Goal: Information Seeking & Learning: Learn about a topic

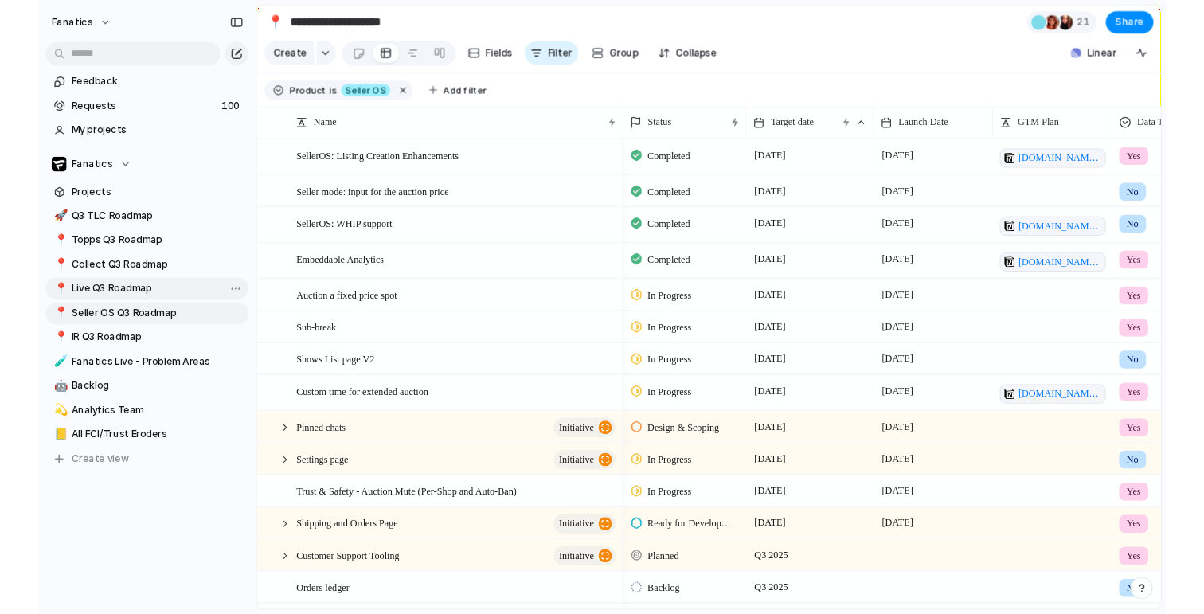
scroll to position [0, 29]
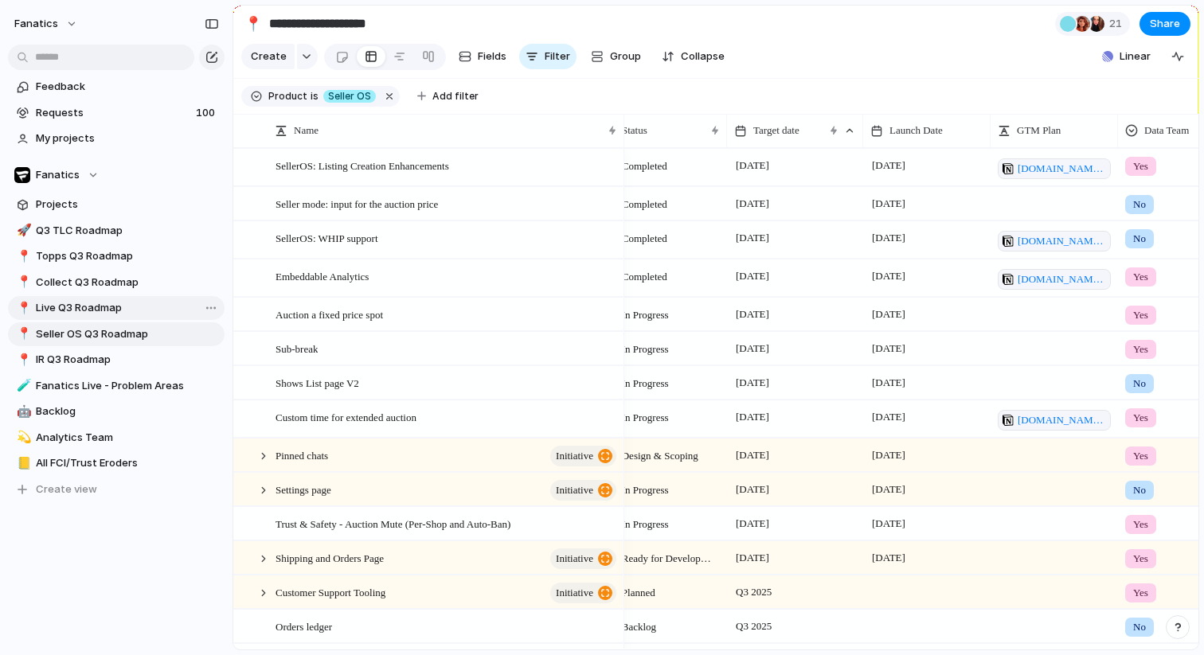
click at [91, 312] on span "Live Q3 Roadmap" at bounding box center [127, 308] width 183 height 16
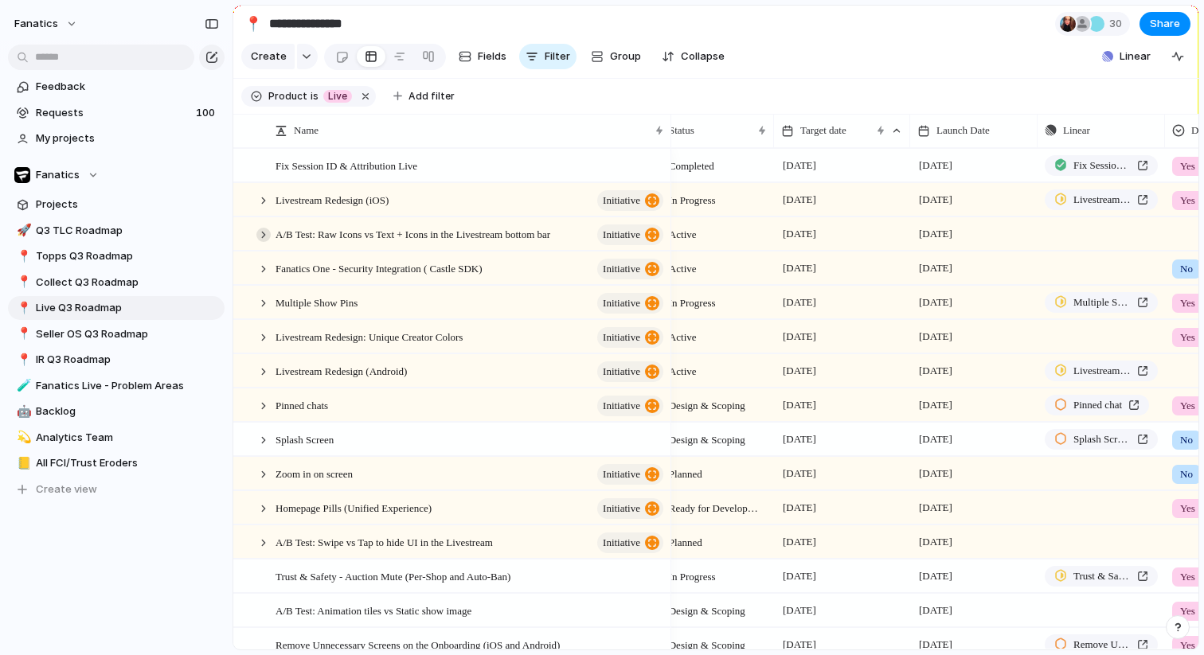
click at [267, 229] on div at bounding box center [263, 235] width 14 height 14
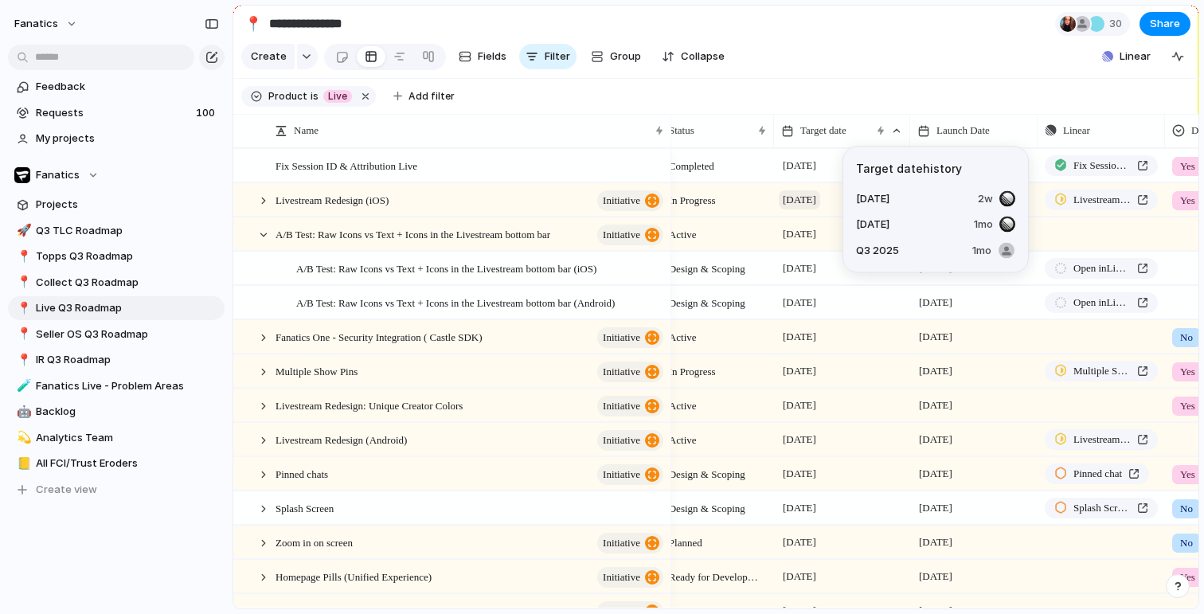
click at [811, 196] on span "[DATE]" at bounding box center [799, 199] width 41 height 19
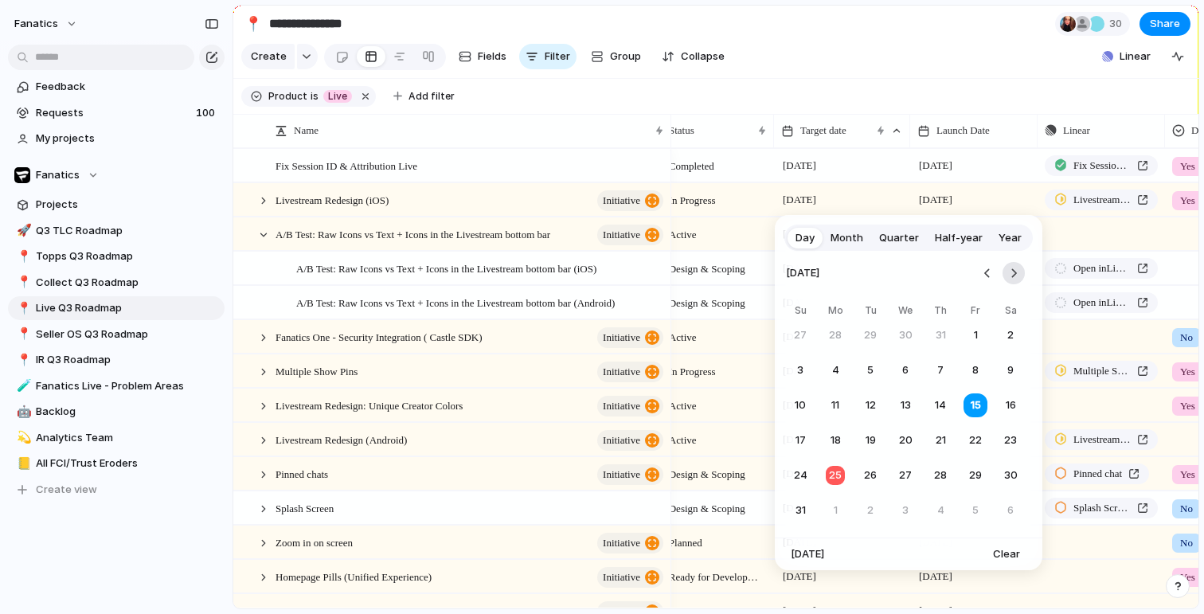
click at [1011, 276] on button "Go to the Next Month" at bounding box center [1013, 273] width 22 height 22
click at [975, 373] on button "12" at bounding box center [975, 370] width 29 height 29
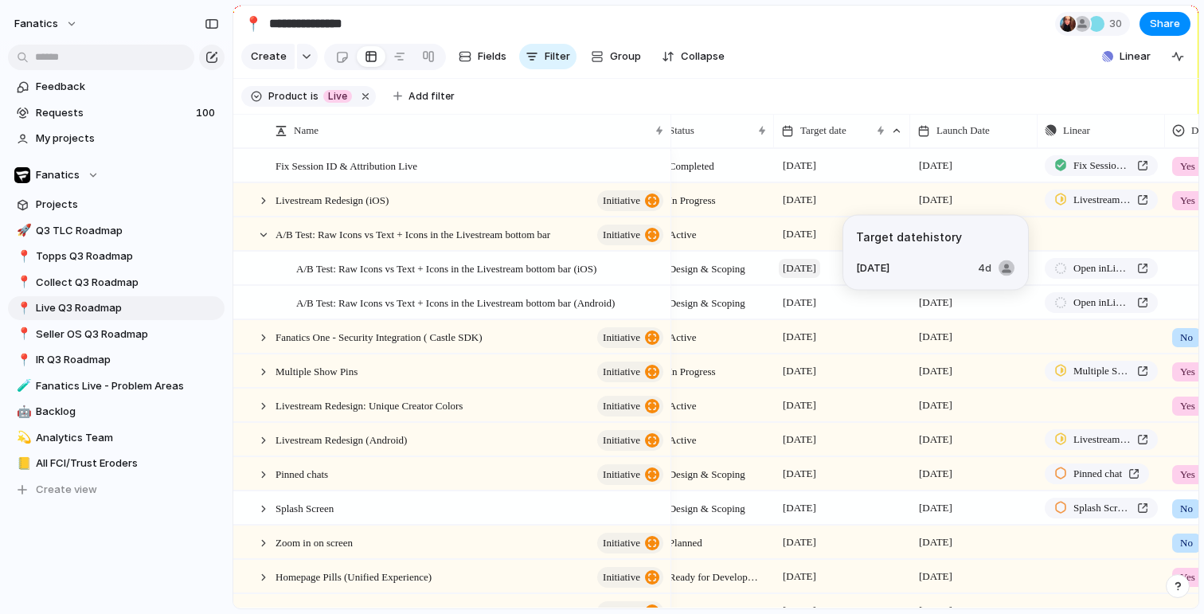
click at [809, 265] on span "[DATE]" at bounding box center [799, 268] width 41 height 19
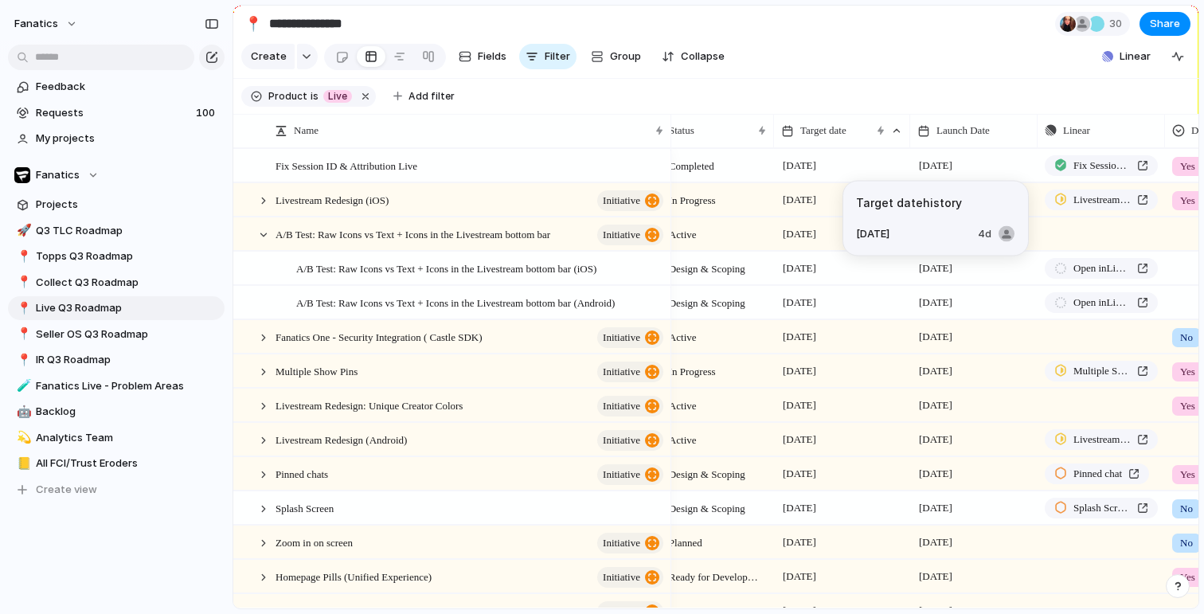
click at [800, 233] on span "[DATE]" at bounding box center [799, 234] width 41 height 19
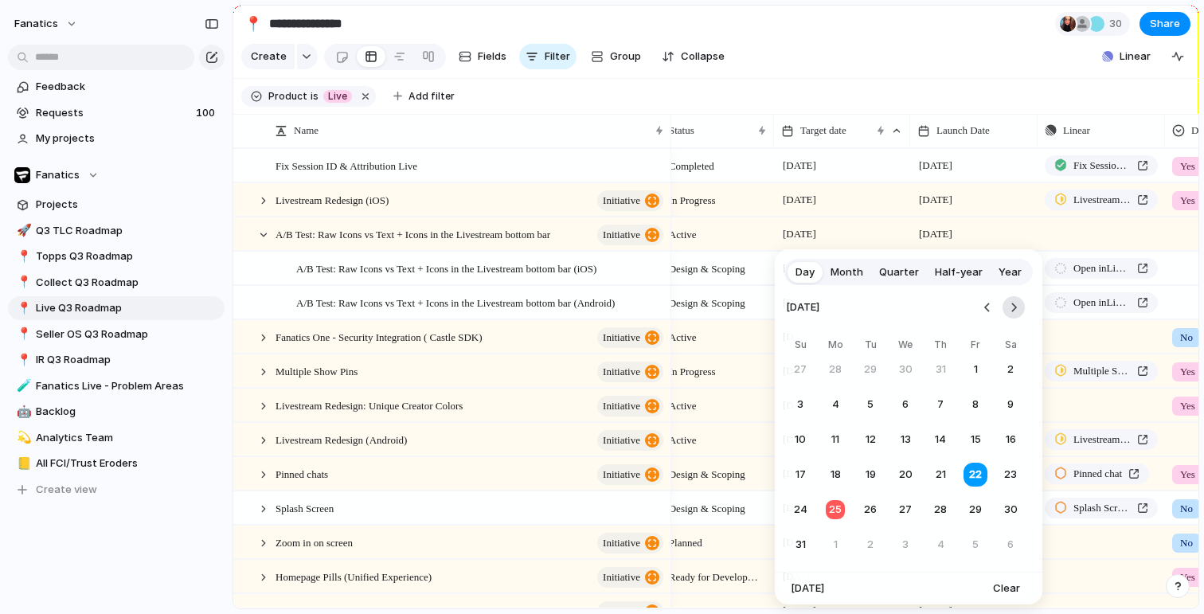
click at [1006, 307] on button "Go to the Next Month" at bounding box center [1013, 307] width 22 height 22
click at [974, 400] on button "12" at bounding box center [975, 404] width 29 height 29
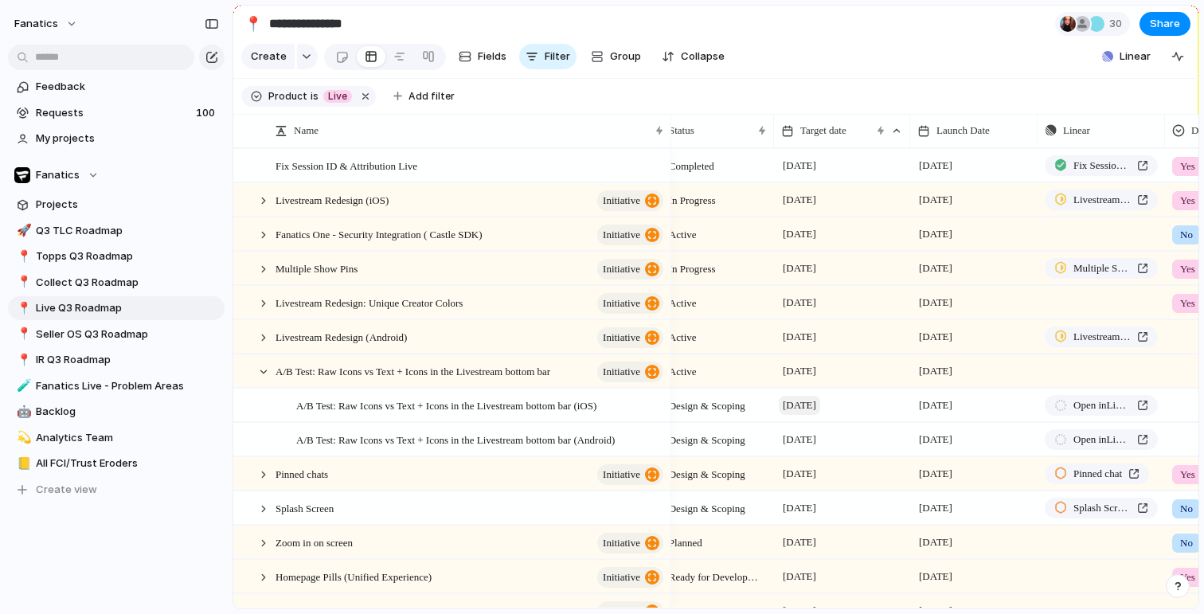
click at [811, 400] on span "[DATE]" at bounding box center [799, 405] width 41 height 19
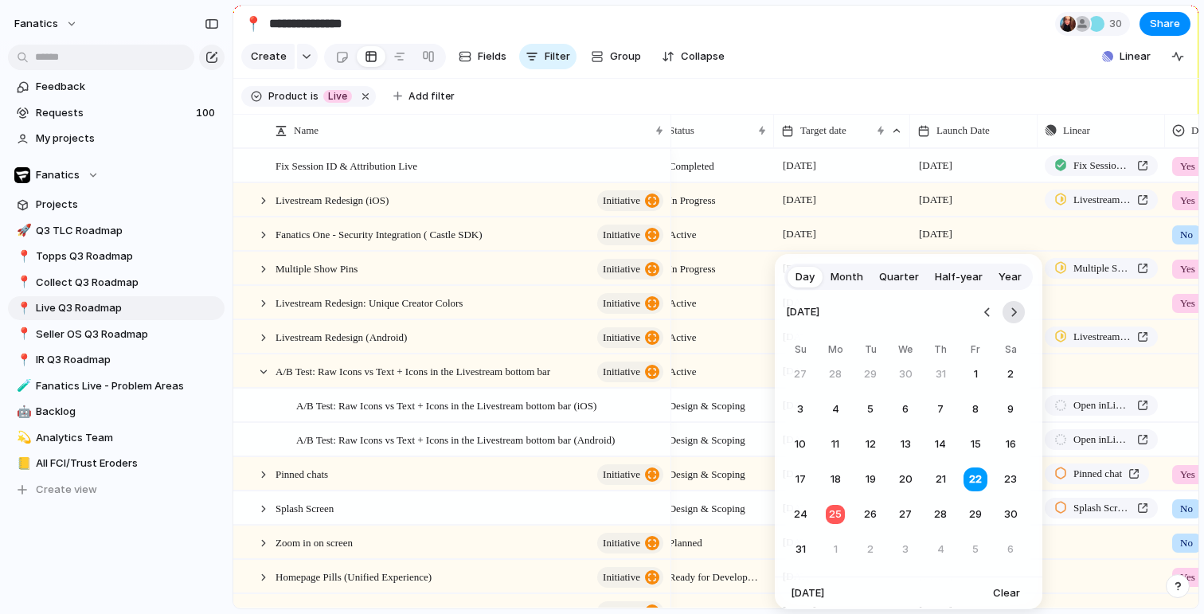
click at [1010, 303] on button "Go to the Next Month" at bounding box center [1013, 312] width 22 height 22
click at [974, 405] on button "12" at bounding box center [975, 409] width 29 height 29
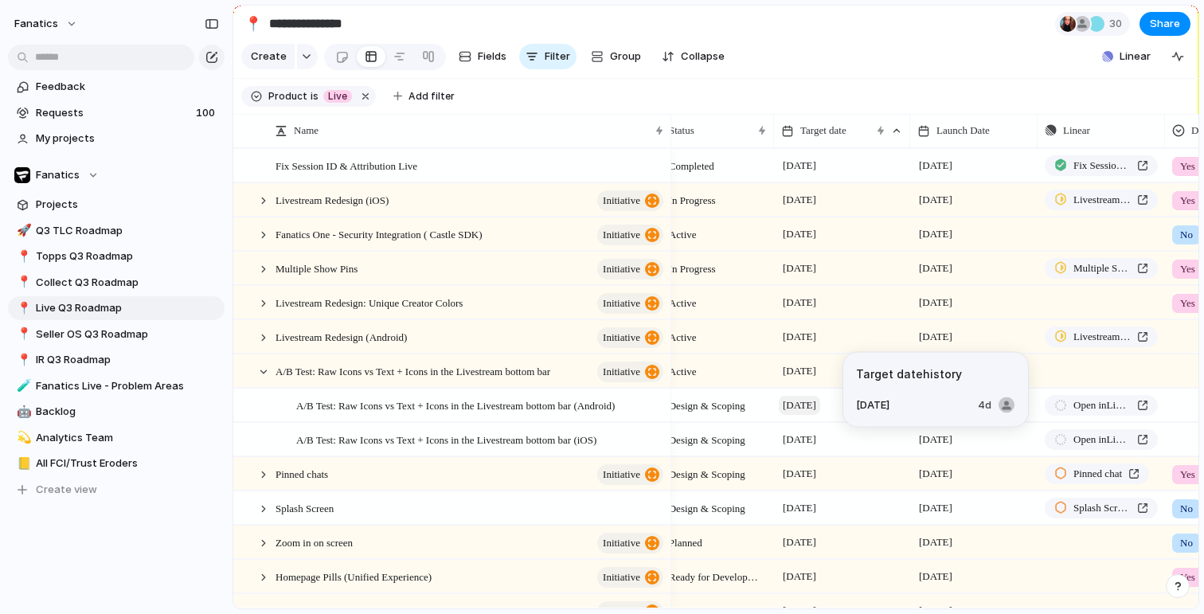
click at [802, 407] on span "[DATE]" at bounding box center [799, 405] width 41 height 19
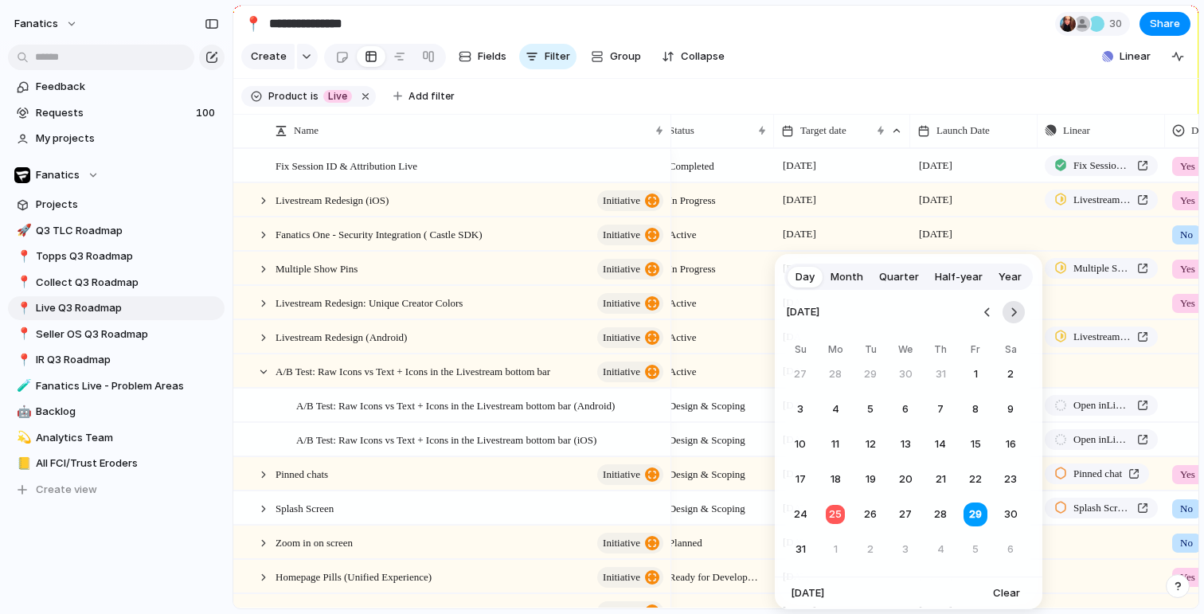
click at [1012, 313] on button "Go to the Next Month" at bounding box center [1013, 312] width 22 height 22
click at [968, 410] on button "12" at bounding box center [975, 409] width 29 height 29
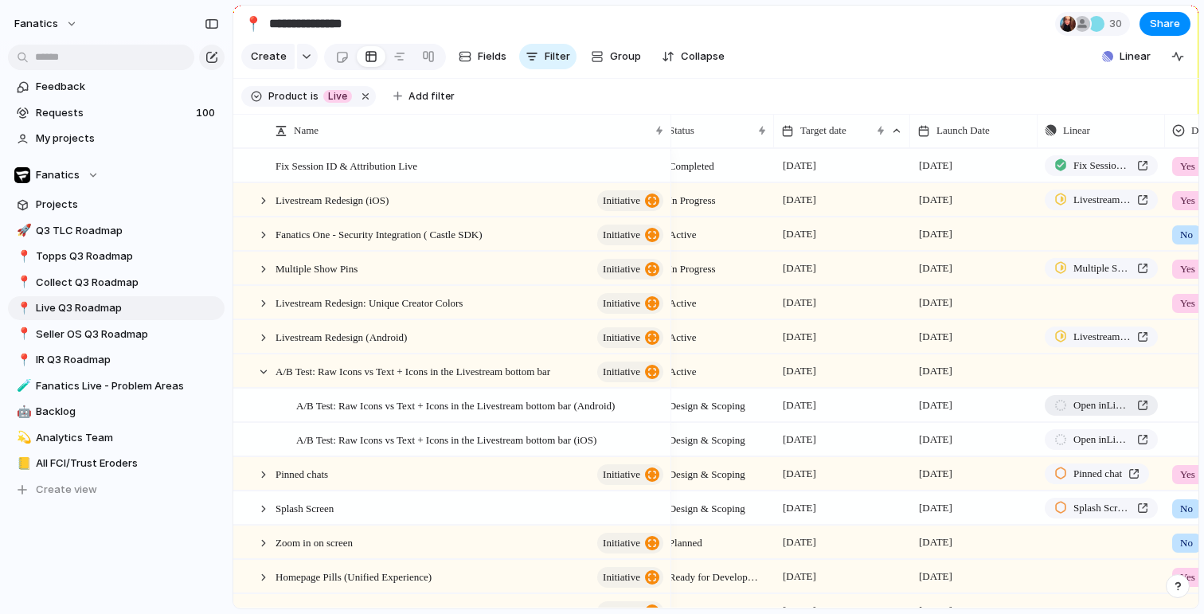
click at [1104, 401] on span "Open in Linear" at bounding box center [1101, 405] width 57 height 16
click at [1077, 432] on span "Open in Linear" at bounding box center [1101, 440] width 57 height 16
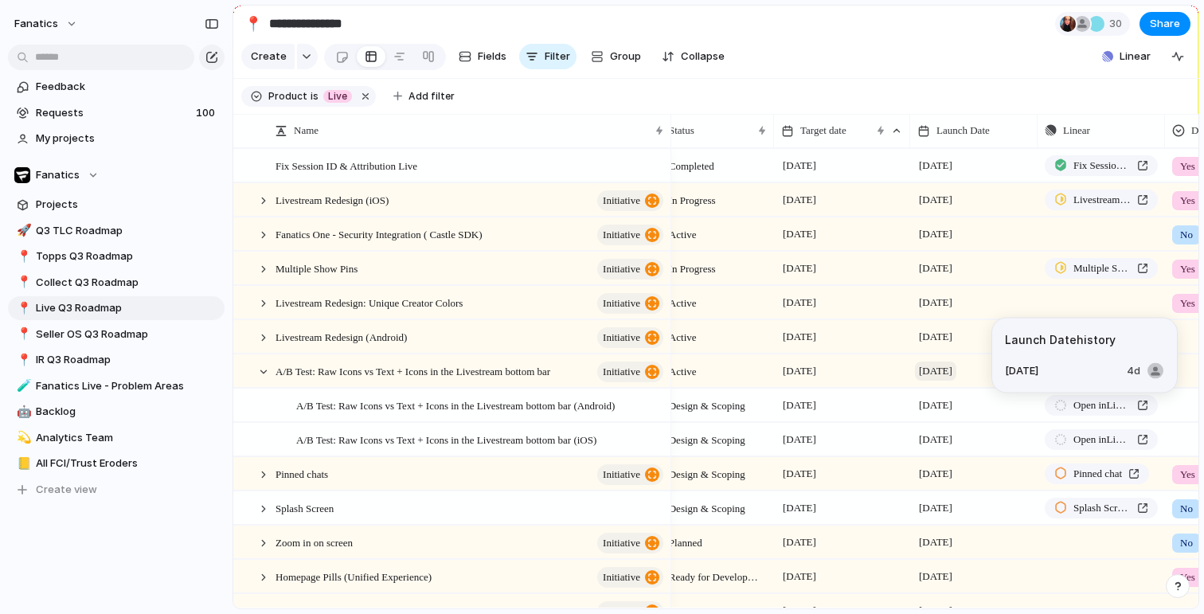
click at [956, 370] on span "[DATE]" at bounding box center [935, 371] width 41 height 19
click at [940, 367] on span "[DATE]" at bounding box center [935, 371] width 41 height 19
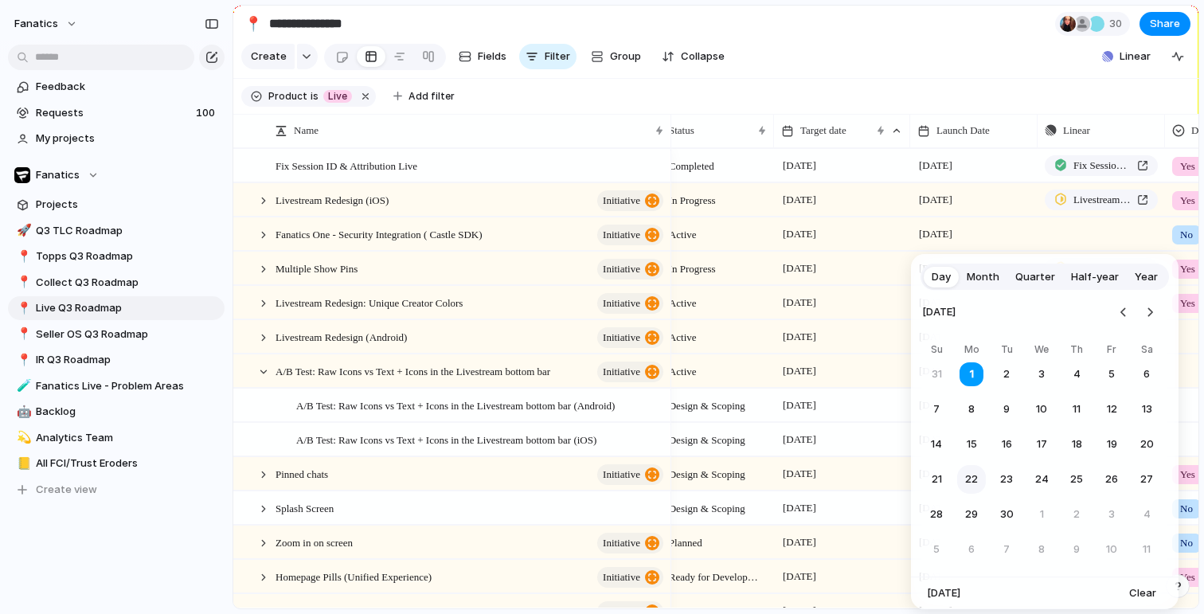
click at [975, 468] on button "22" at bounding box center [971, 479] width 29 height 29
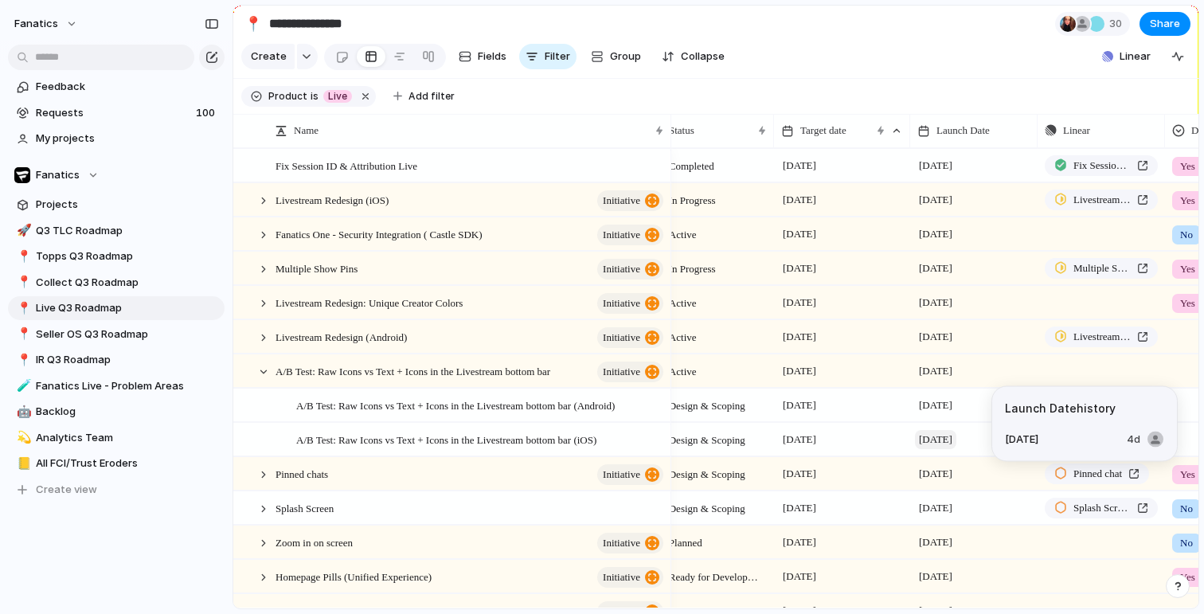
click at [953, 434] on span "[DATE]" at bounding box center [935, 439] width 41 height 19
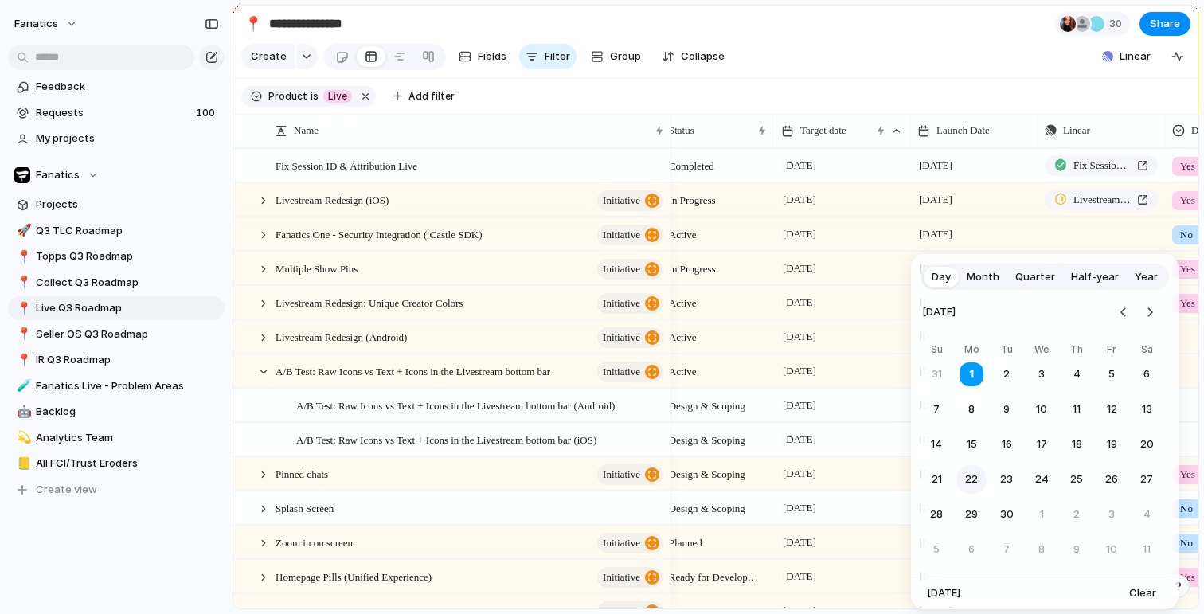
click at [976, 475] on button "22" at bounding box center [971, 479] width 29 height 29
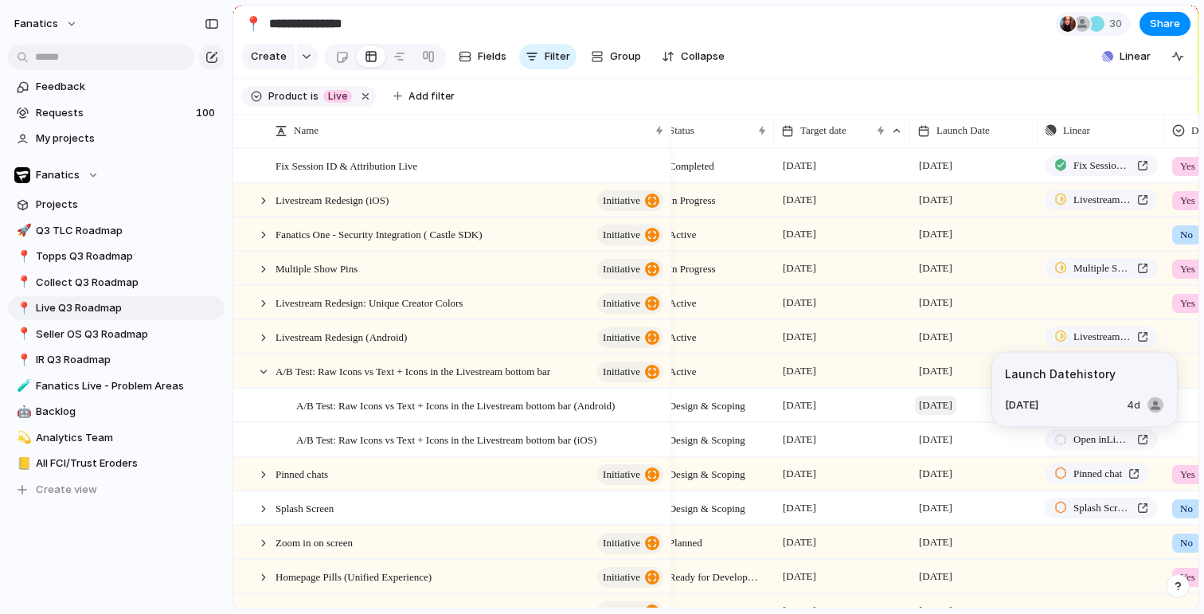
click at [940, 402] on span "[DATE]" at bounding box center [935, 405] width 41 height 19
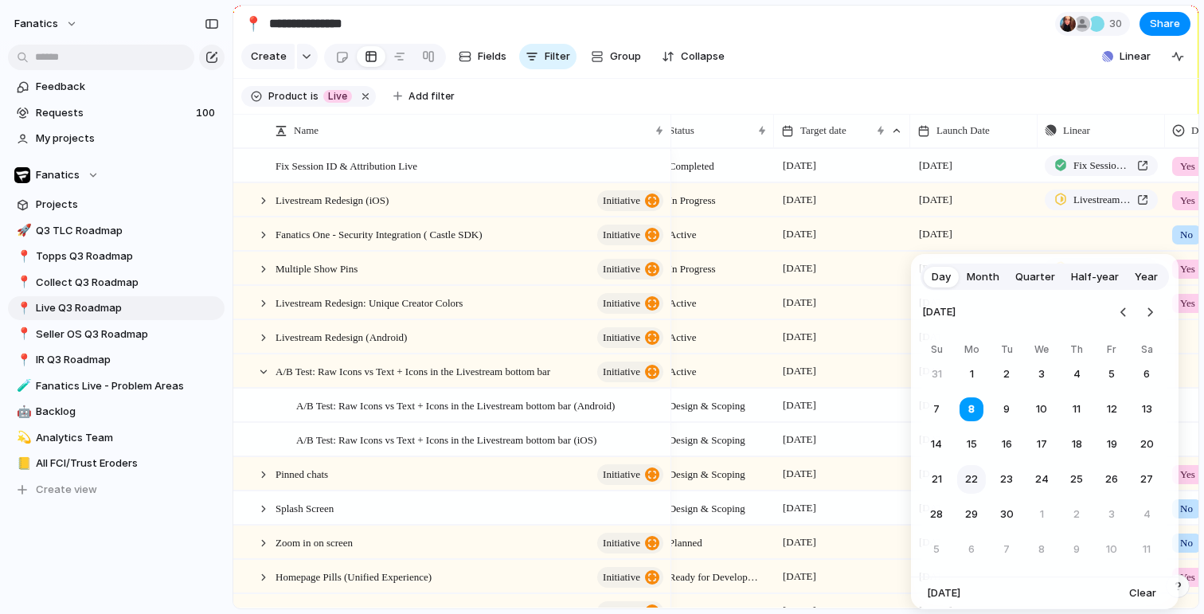
click at [969, 477] on button "22" at bounding box center [971, 479] width 29 height 29
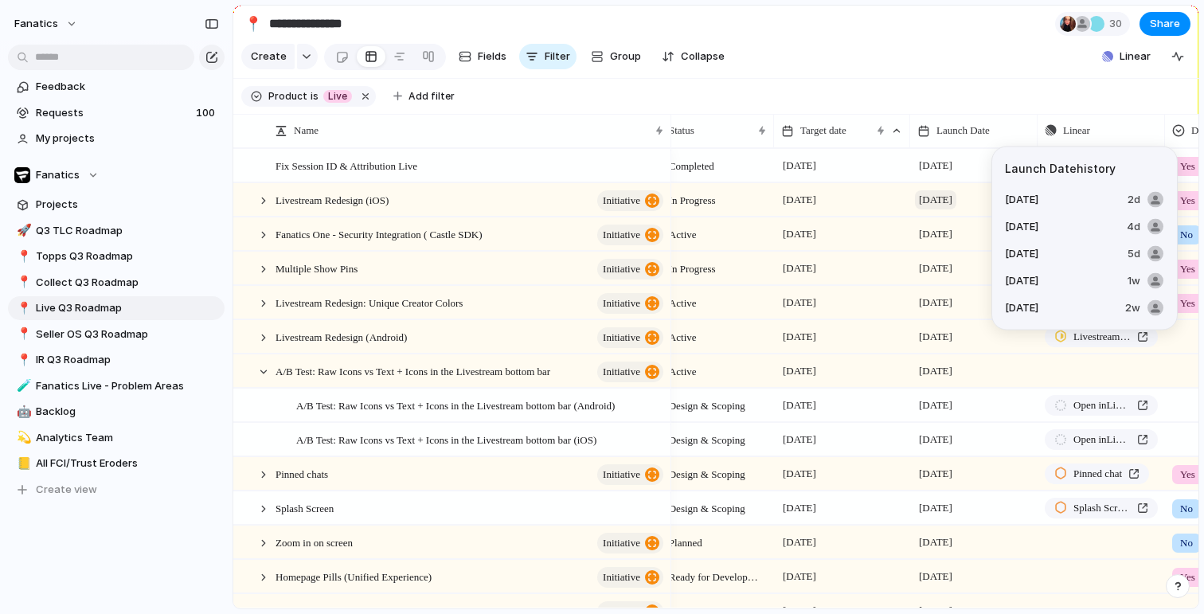
click at [930, 200] on span "[DATE]" at bounding box center [935, 199] width 41 height 19
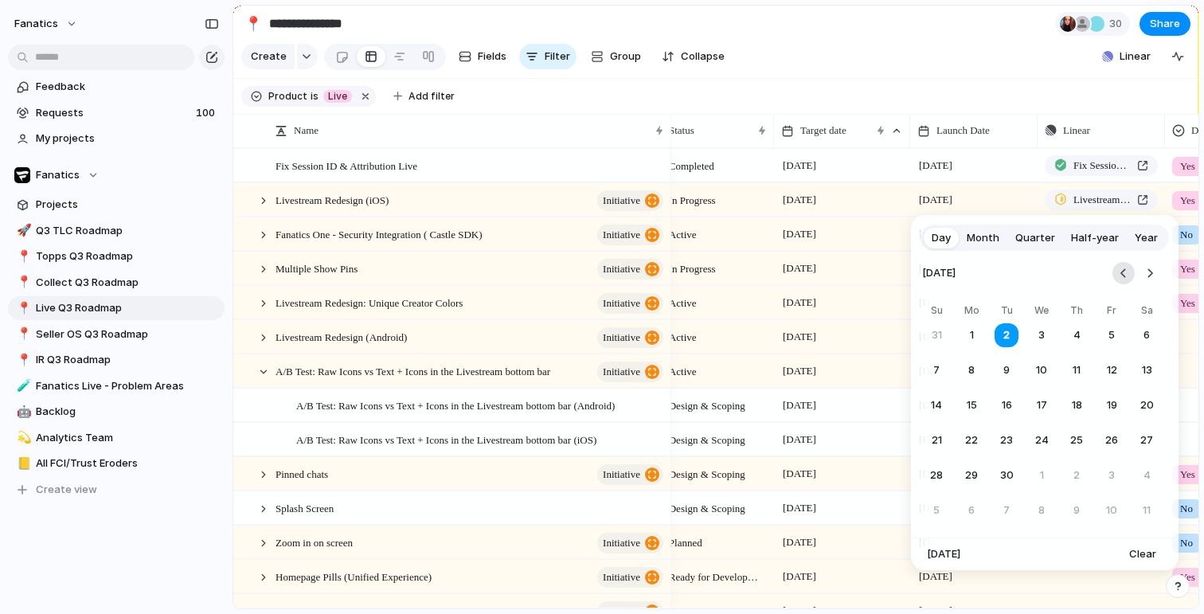
click at [1126, 276] on button "Go to the Previous Month" at bounding box center [1123, 273] width 22 height 22
click at [978, 479] on button "25" at bounding box center [971, 475] width 31 height 31
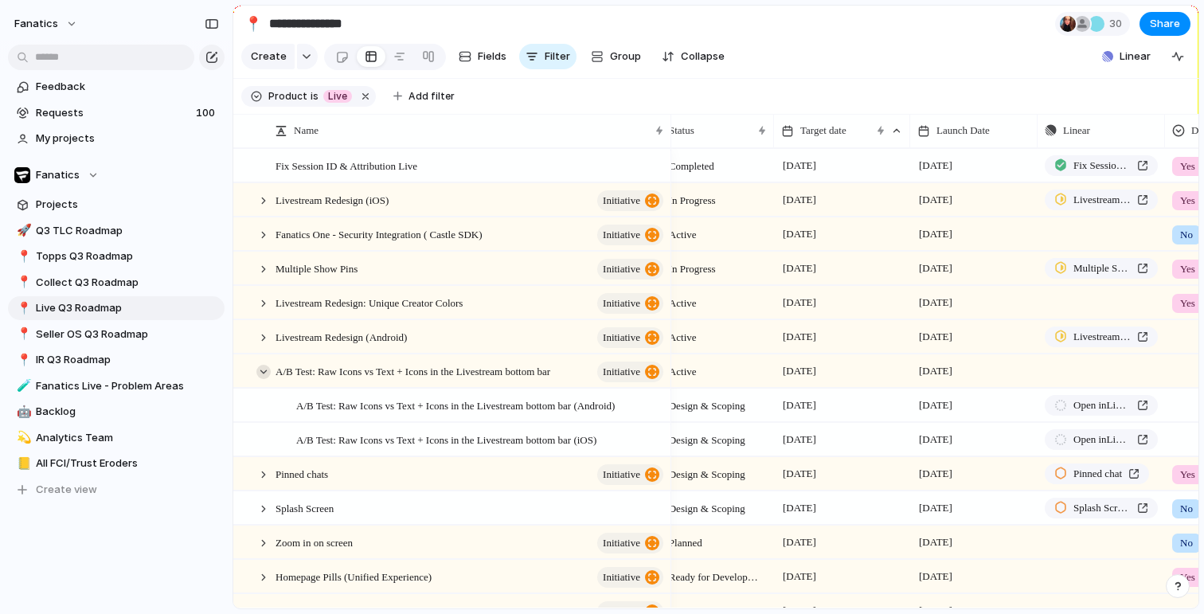
click at [264, 374] on div at bounding box center [263, 372] width 14 height 14
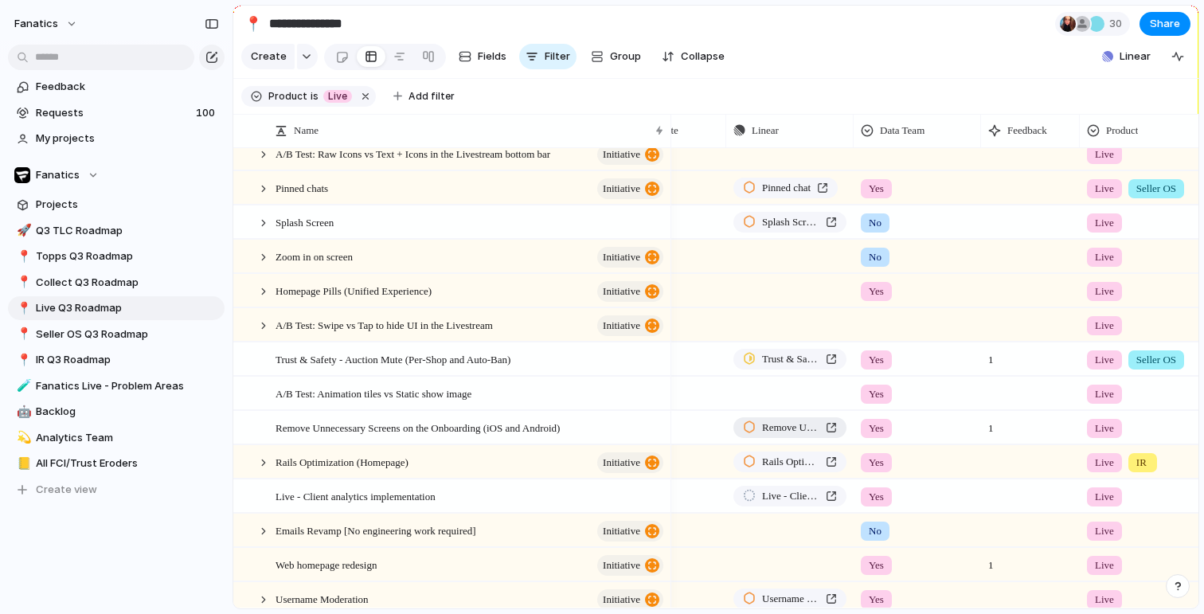
click at [786, 427] on span "Remove Unnecessary Screens on the Onboarding (iOS and Android)" at bounding box center [790, 428] width 57 height 16
click at [435, 423] on span "Remove Unnecessary Screens on the Onboarding (iOS and Android)" at bounding box center [418, 427] width 284 height 18
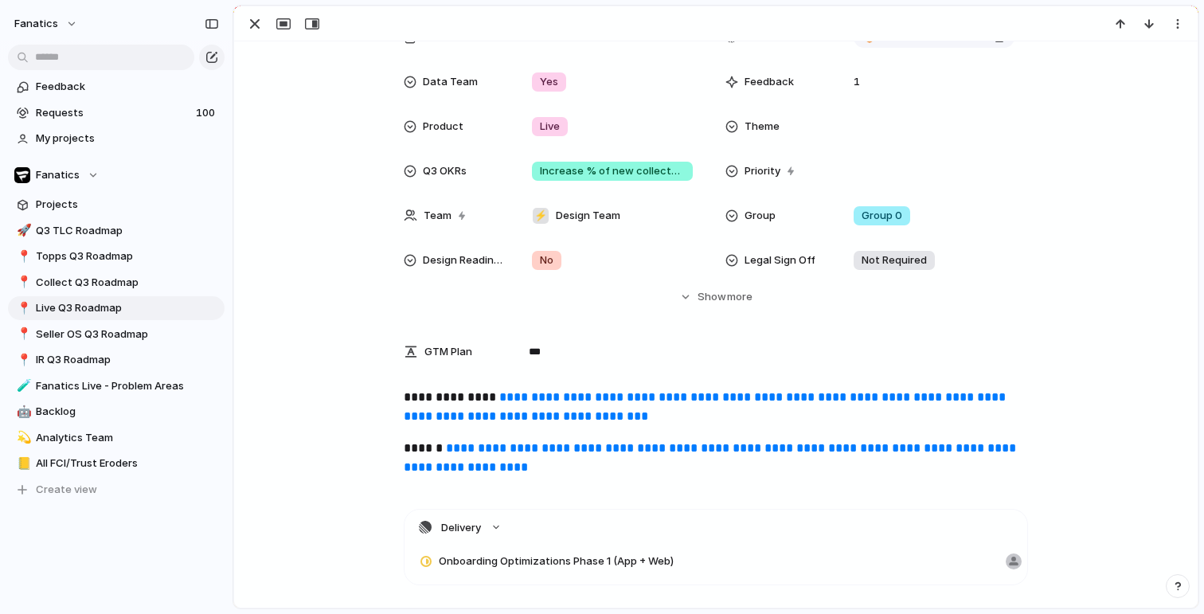
scroll to position [216, 0]
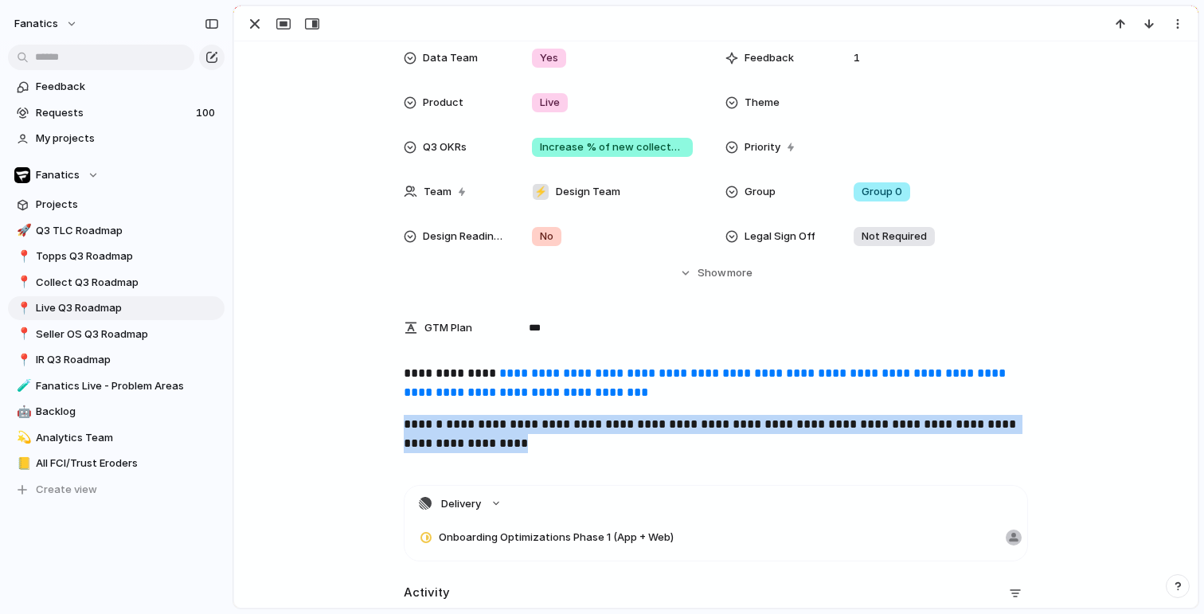
drag, startPoint x: 627, startPoint y: 437, endPoint x: 388, endPoint y: 428, distance: 239.0
click at [388, 428] on div "**********" at bounding box center [715, 415] width 925 height 102
copy p "**********"
click at [259, 21] on div "button" at bounding box center [254, 23] width 19 height 19
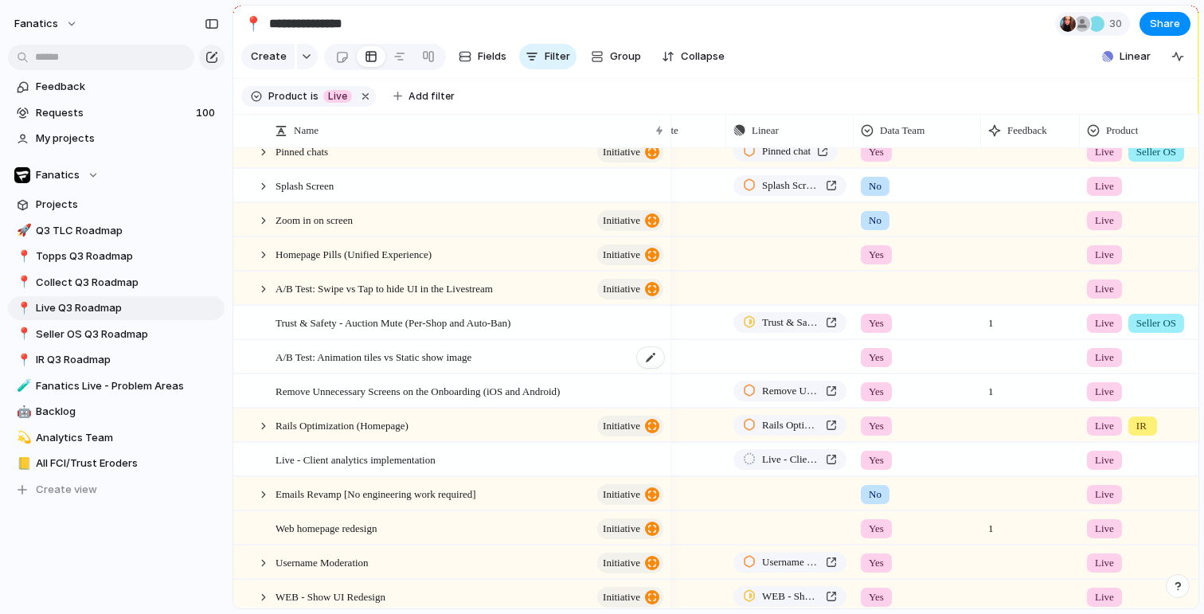
scroll to position [255, 0]
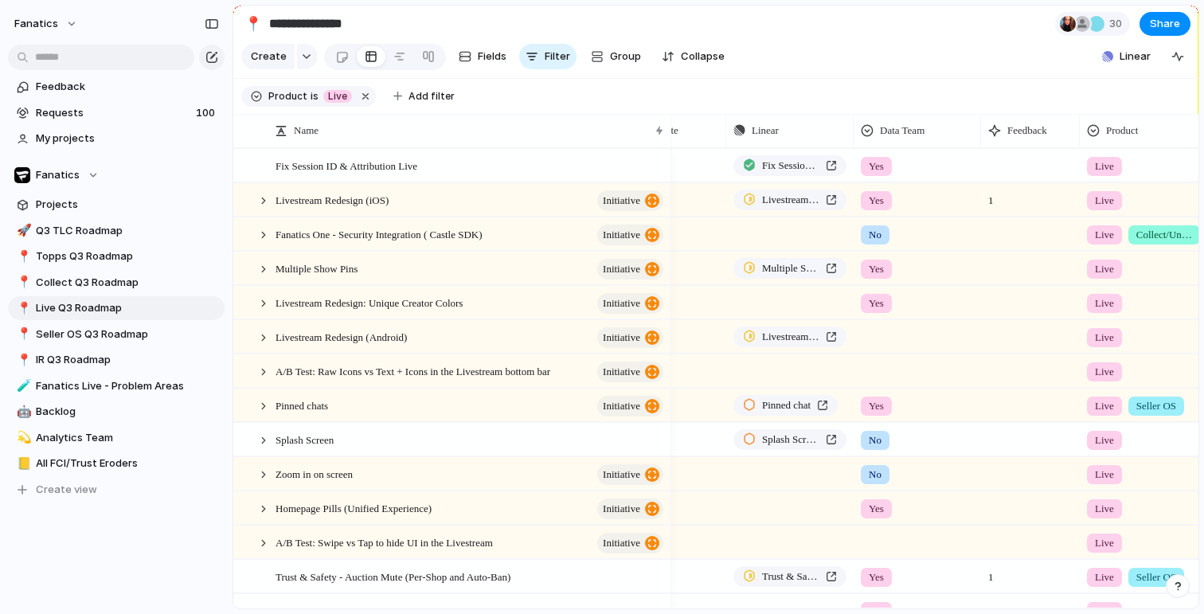
click at [876, 372] on div at bounding box center [917, 368] width 126 height 26
click at [869, 440] on div "Yes" at bounding box center [881, 437] width 34 height 19
click at [870, 338] on div at bounding box center [917, 334] width 126 height 26
click at [874, 409] on span "Yes" at bounding box center [881, 403] width 18 height 16
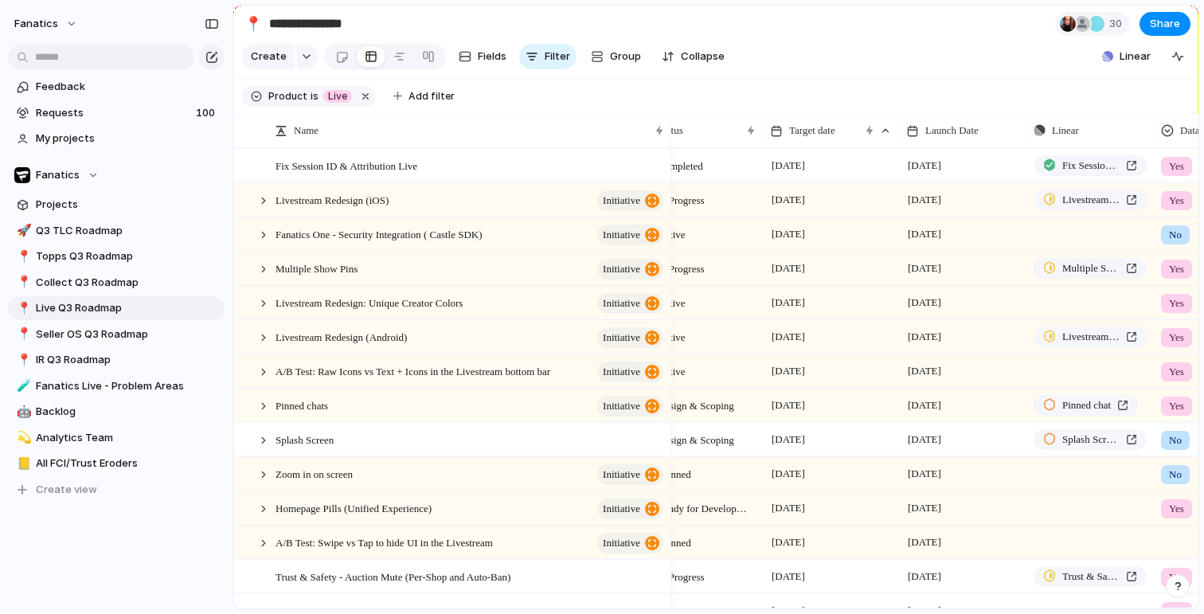
scroll to position [0, 0]
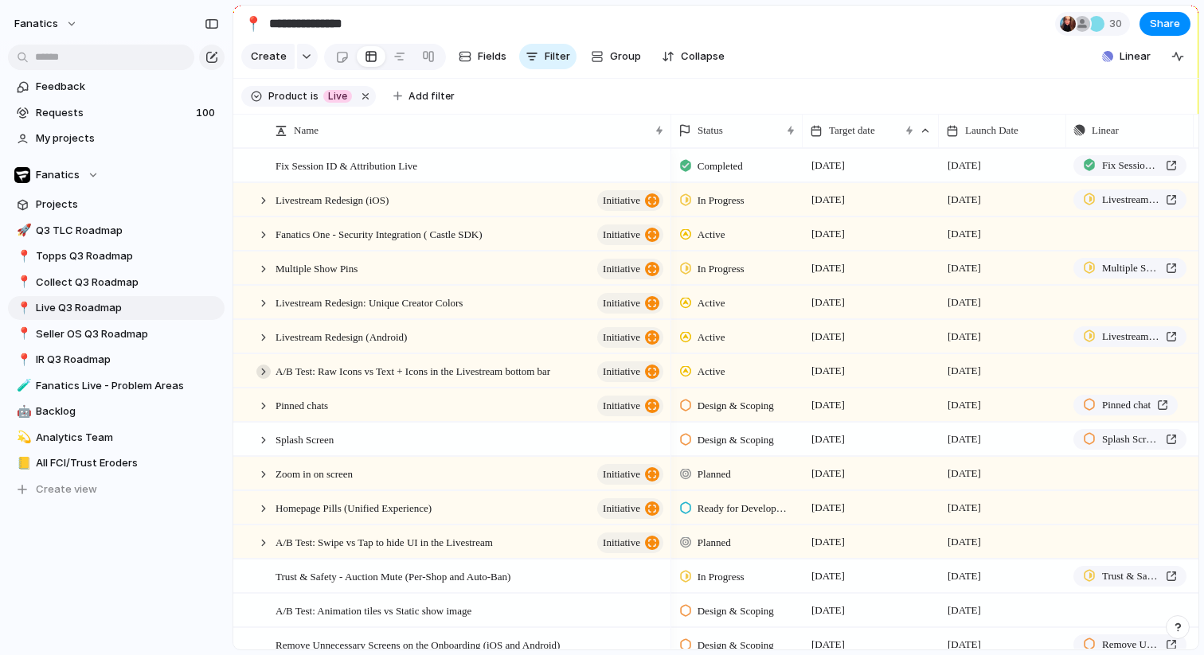
click at [265, 373] on div at bounding box center [263, 372] width 14 height 14
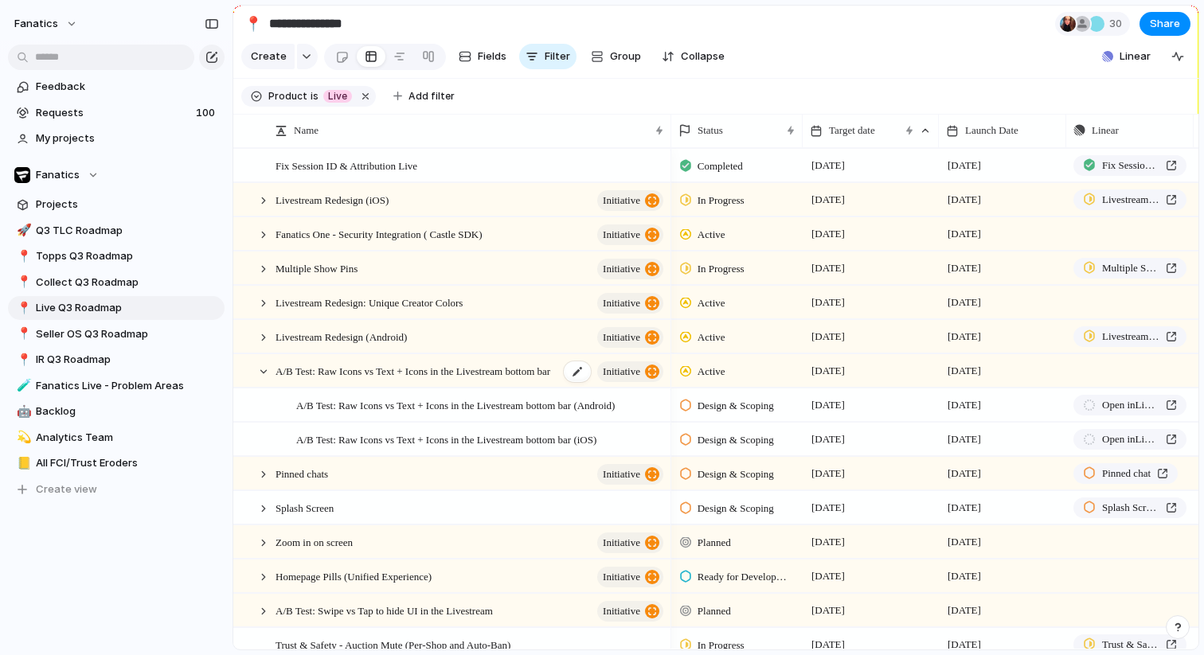
click at [479, 378] on span "A/B Test: Raw Icons vs Text + Icons in the Livestream bottom bar" at bounding box center [413, 371] width 275 height 18
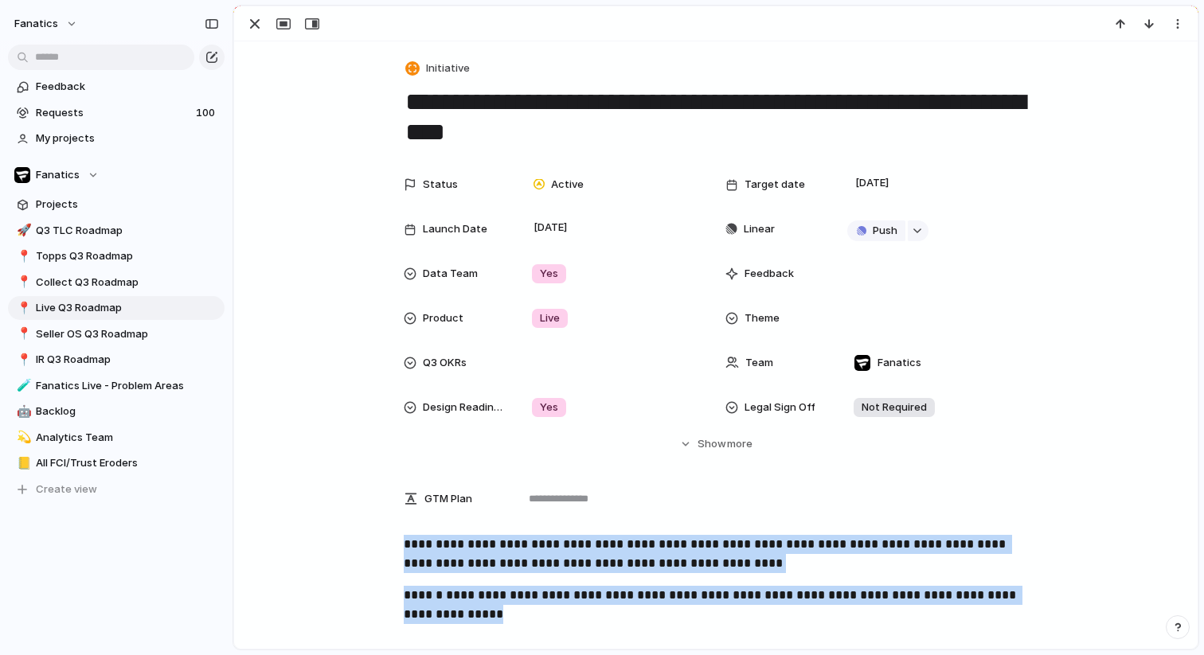
drag, startPoint x: 630, startPoint y: 613, endPoint x: 397, endPoint y: 545, distance: 242.2
click at [397, 545] on div "**********" at bounding box center [715, 586] width 925 height 102
copy div "**********"
click at [247, 29] on div "button" at bounding box center [254, 23] width 19 height 19
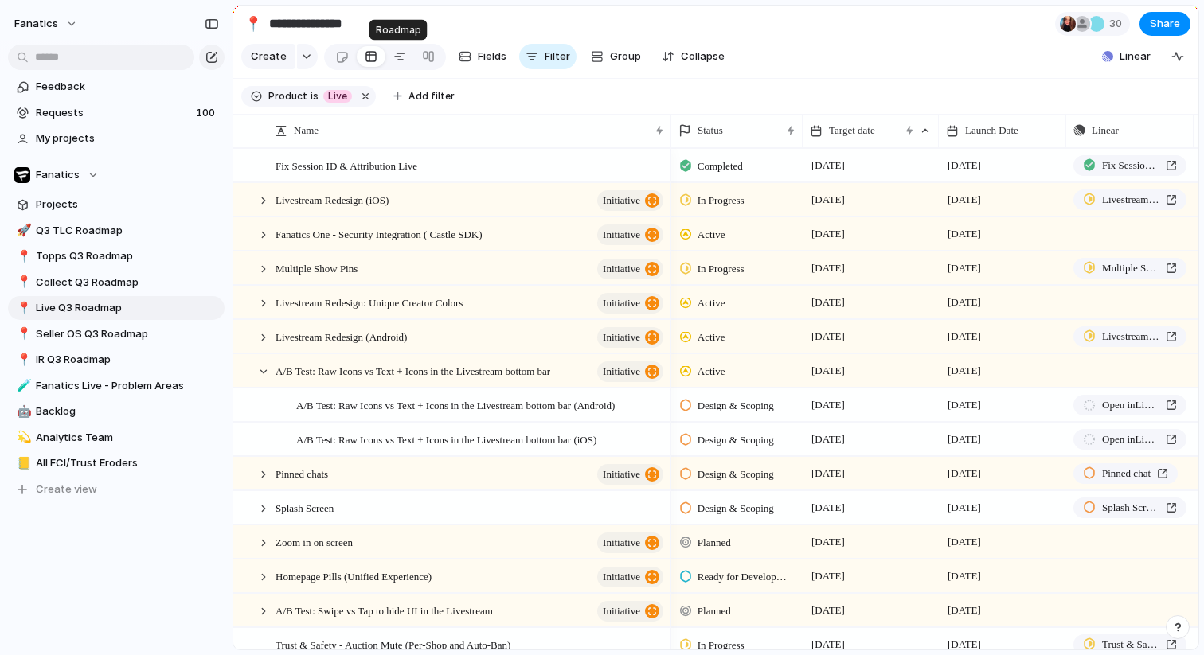
click at [397, 55] on div at bounding box center [399, 56] width 13 height 25
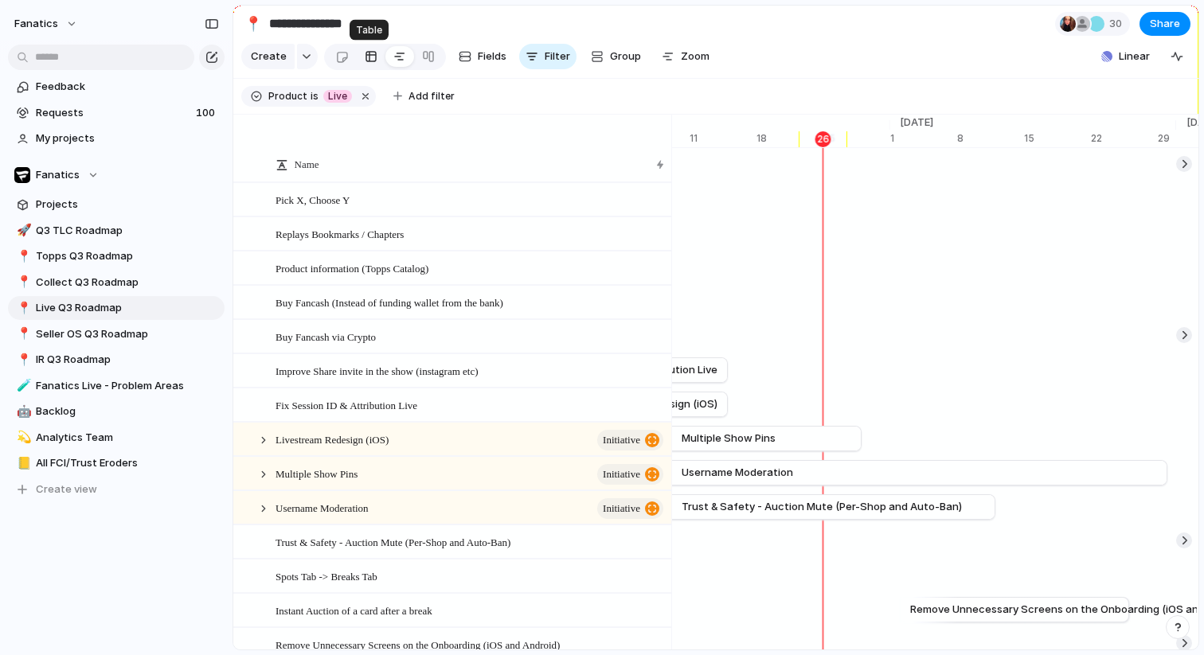
click at [365, 52] on div at bounding box center [371, 56] width 13 height 25
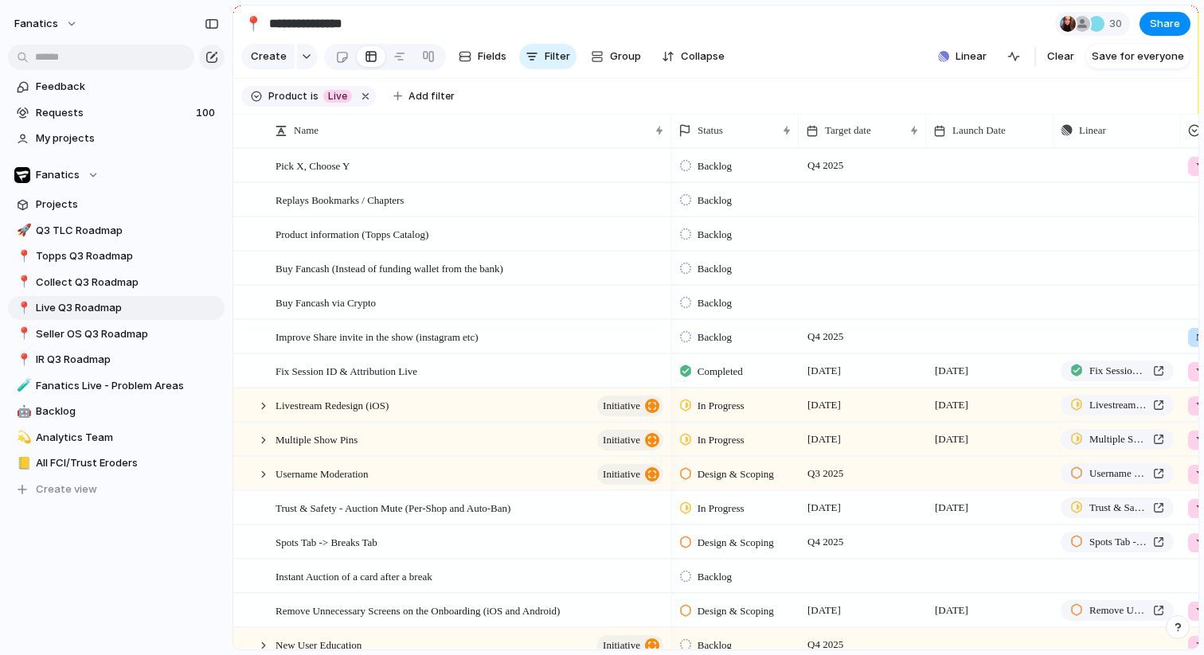
scroll to position [1, 0]
click at [1057, 59] on span "Clear" at bounding box center [1060, 57] width 27 height 16
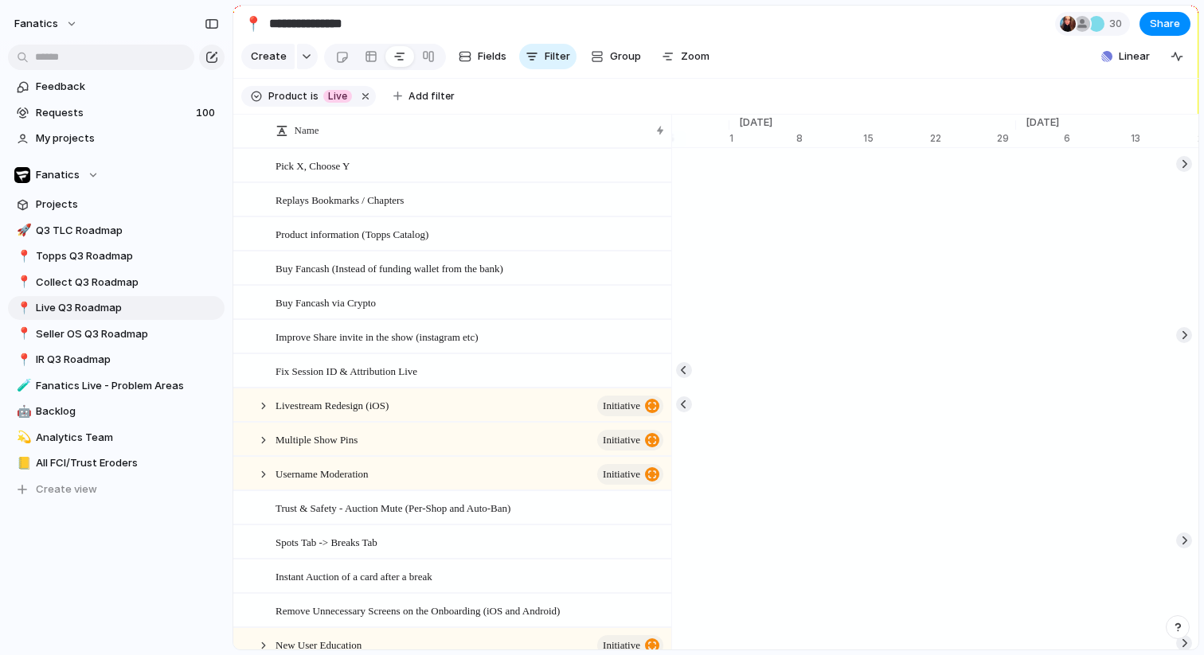
scroll to position [0, 10711]
click at [370, 54] on div at bounding box center [371, 56] width 13 height 25
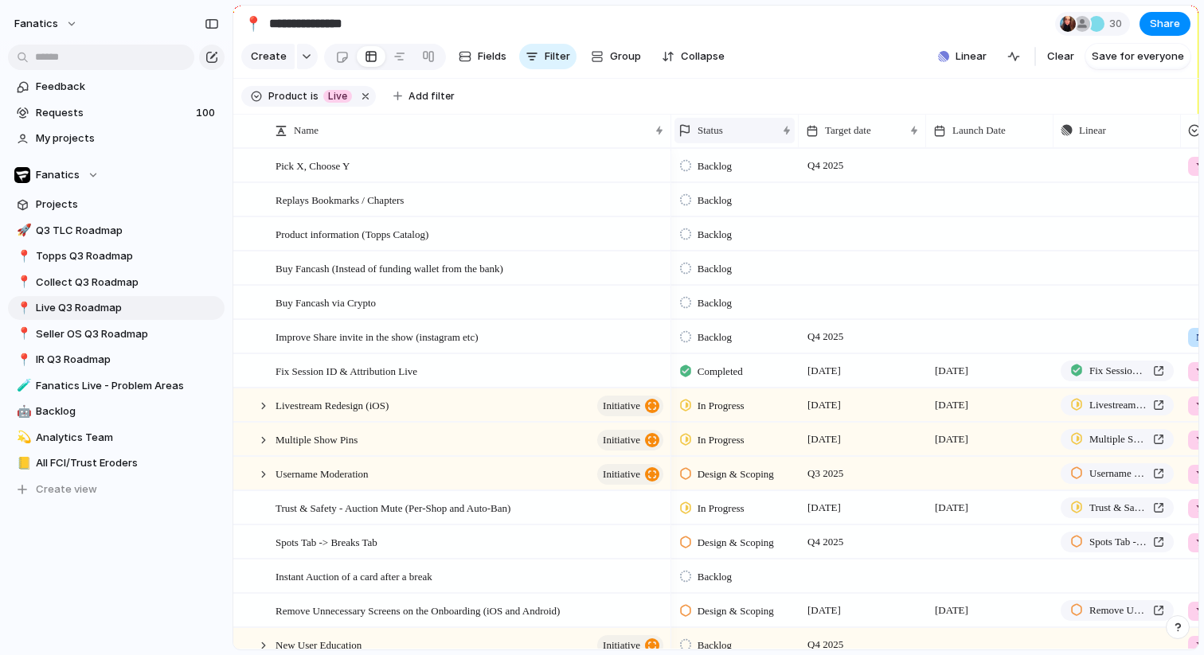
click at [737, 122] on div "Status" at bounding box center [734, 130] width 120 height 25
click at [823, 132] on div "Modify Hide Sort ascending Sort descending" at bounding box center [602, 327] width 1204 height 655
click at [848, 129] on span "Target date" at bounding box center [848, 131] width 46 height 16
click at [857, 221] on span "Sort ascending" at bounding box center [871, 217] width 77 height 16
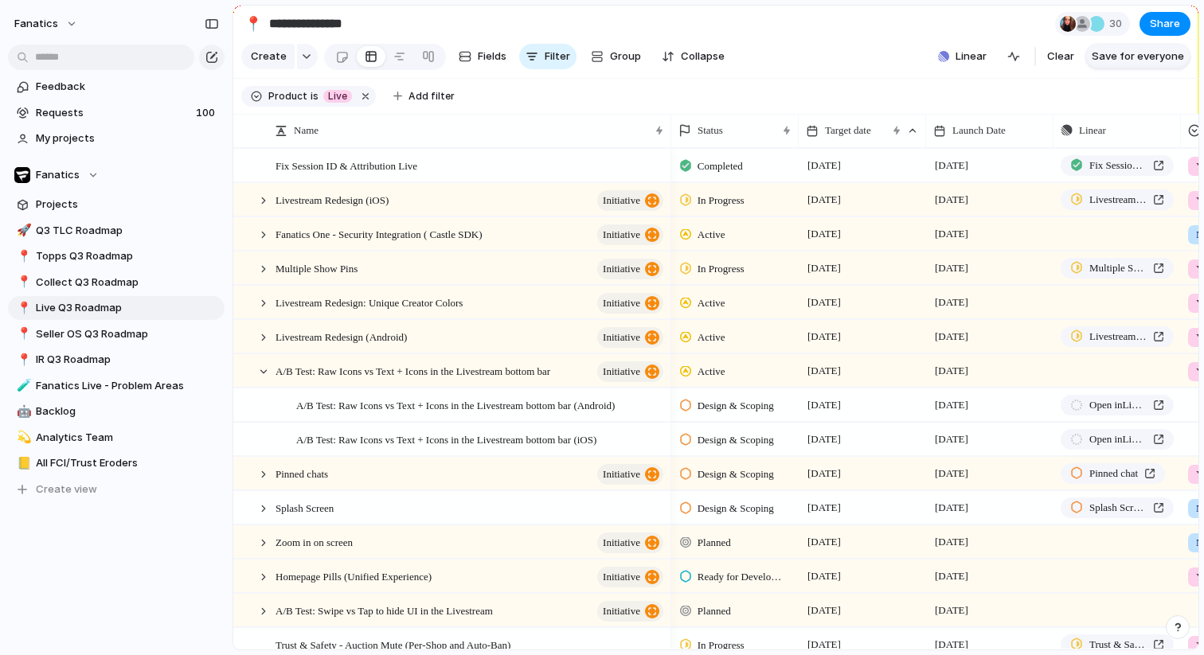
click at [1115, 62] on span "Save for everyone" at bounding box center [1138, 57] width 92 height 16
click at [1083, 18] on div at bounding box center [1082, 24] width 16 height 16
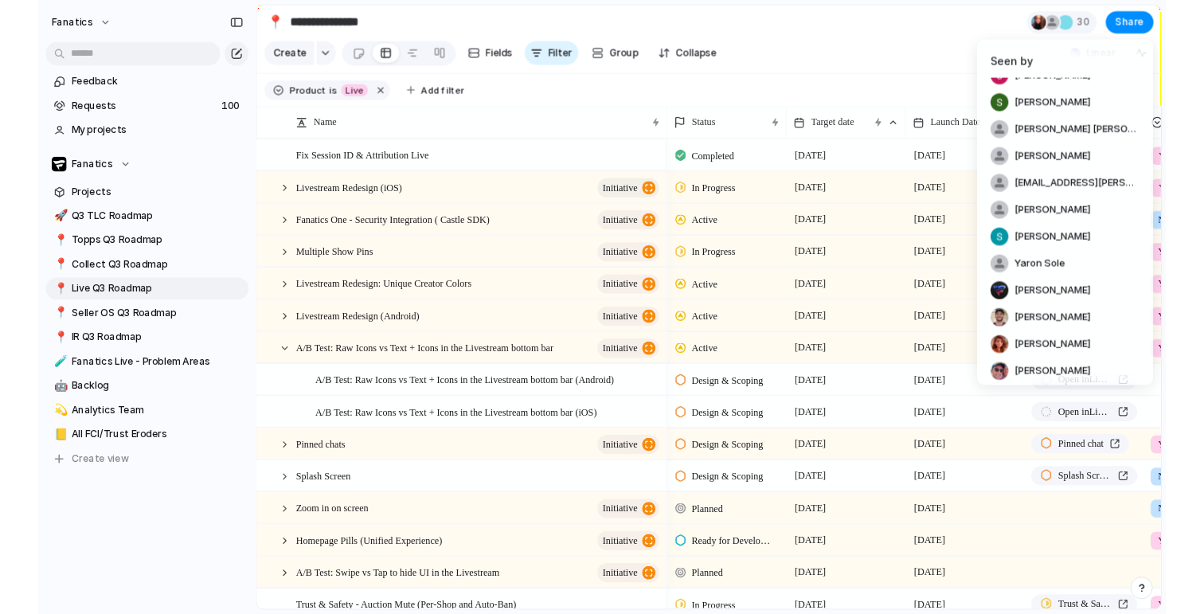
scroll to position [197, 0]
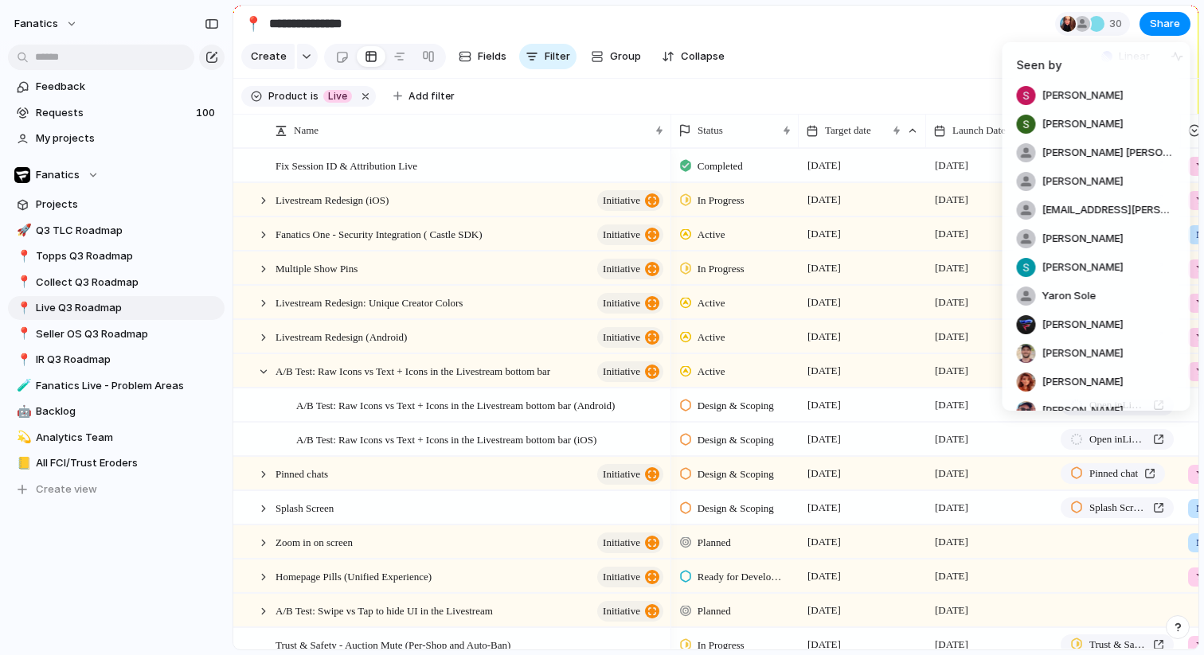
click at [987, 52] on div "Seen by [PERSON_NAME] [PERSON_NAME] [PERSON_NAME] [PERSON_NAME] [PERSON_NAME] […" at bounding box center [602, 327] width 1204 height 655
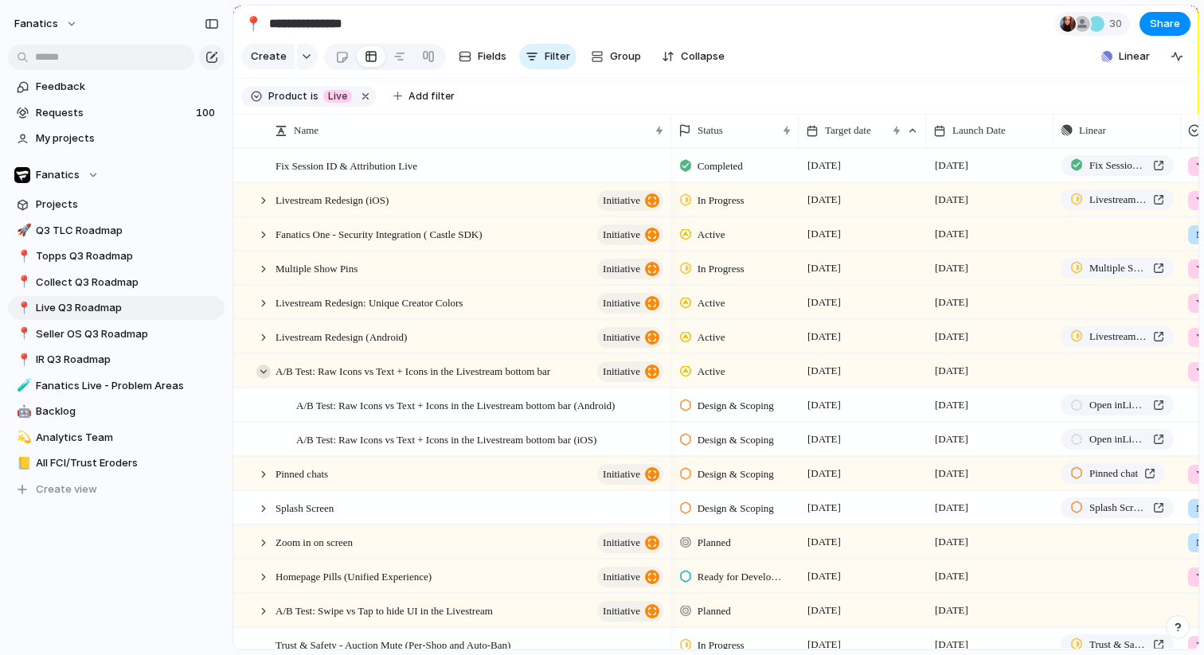
click at [268, 370] on div at bounding box center [263, 372] width 14 height 14
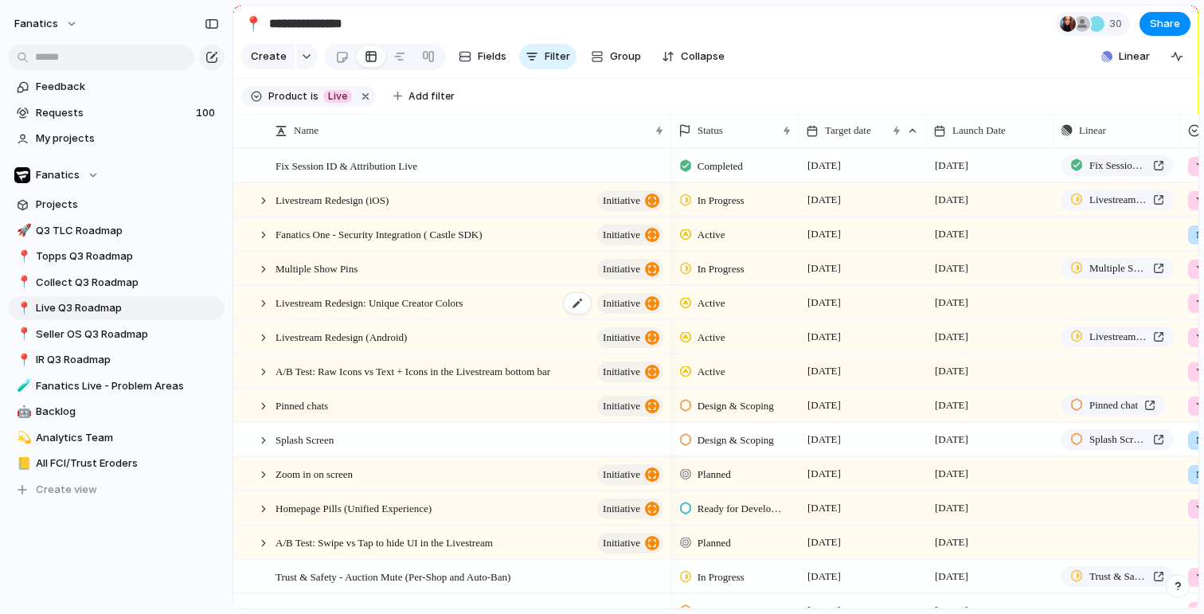
click at [384, 310] on span "Livestream Redesign: Unique Creator Colors" at bounding box center [369, 302] width 187 height 18
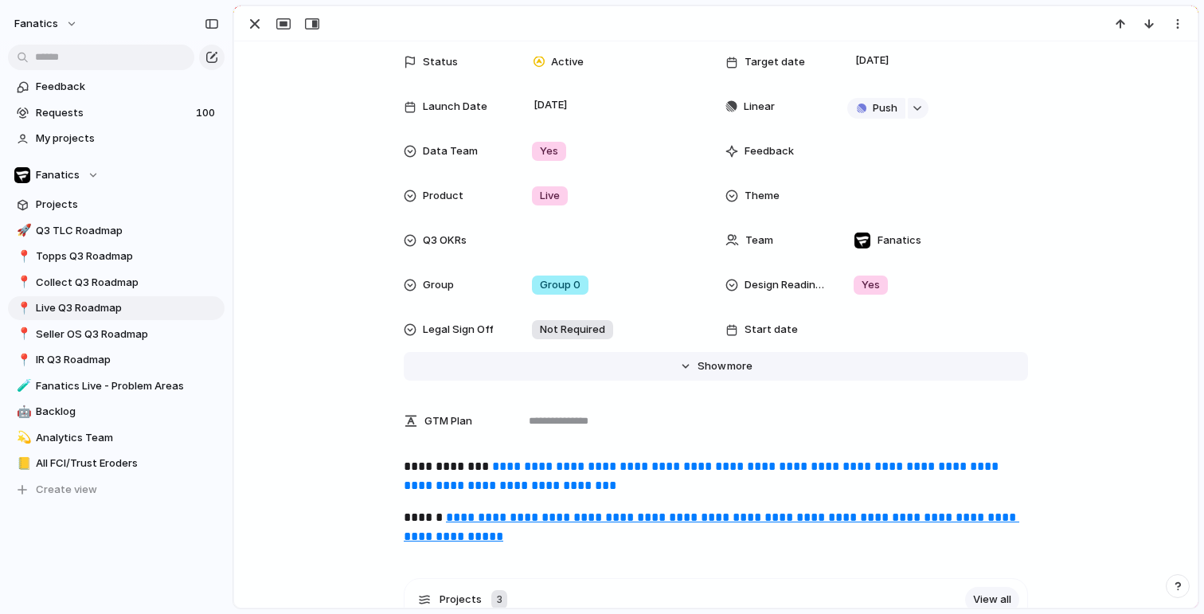
scroll to position [93, 0]
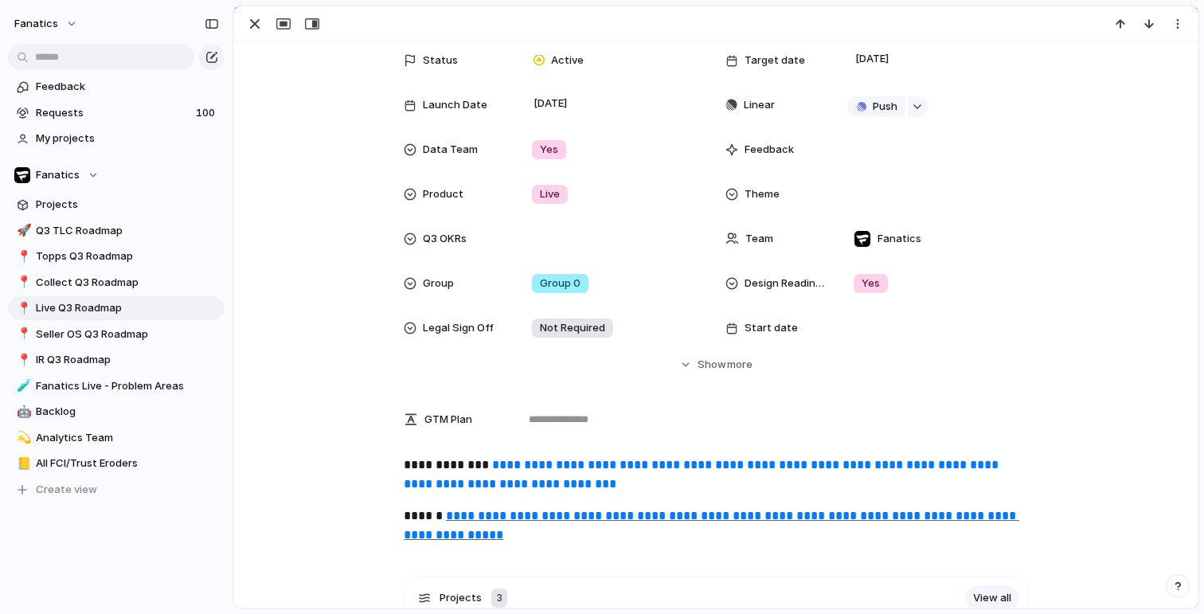
click at [483, 518] on u "**********" at bounding box center [712, 525] width 616 height 31
click at [252, 20] on div "button" at bounding box center [254, 23] width 19 height 19
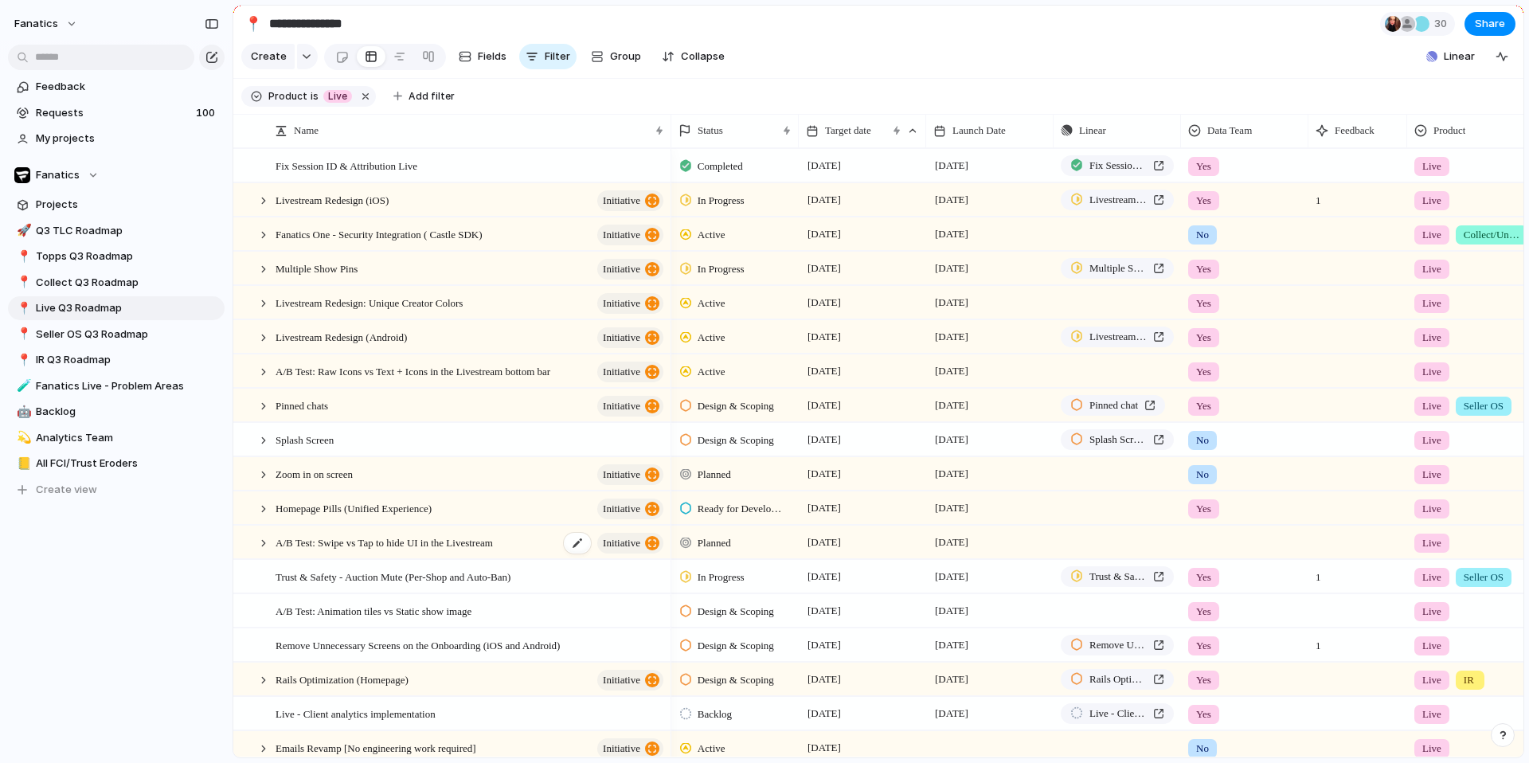
scroll to position [45, 0]
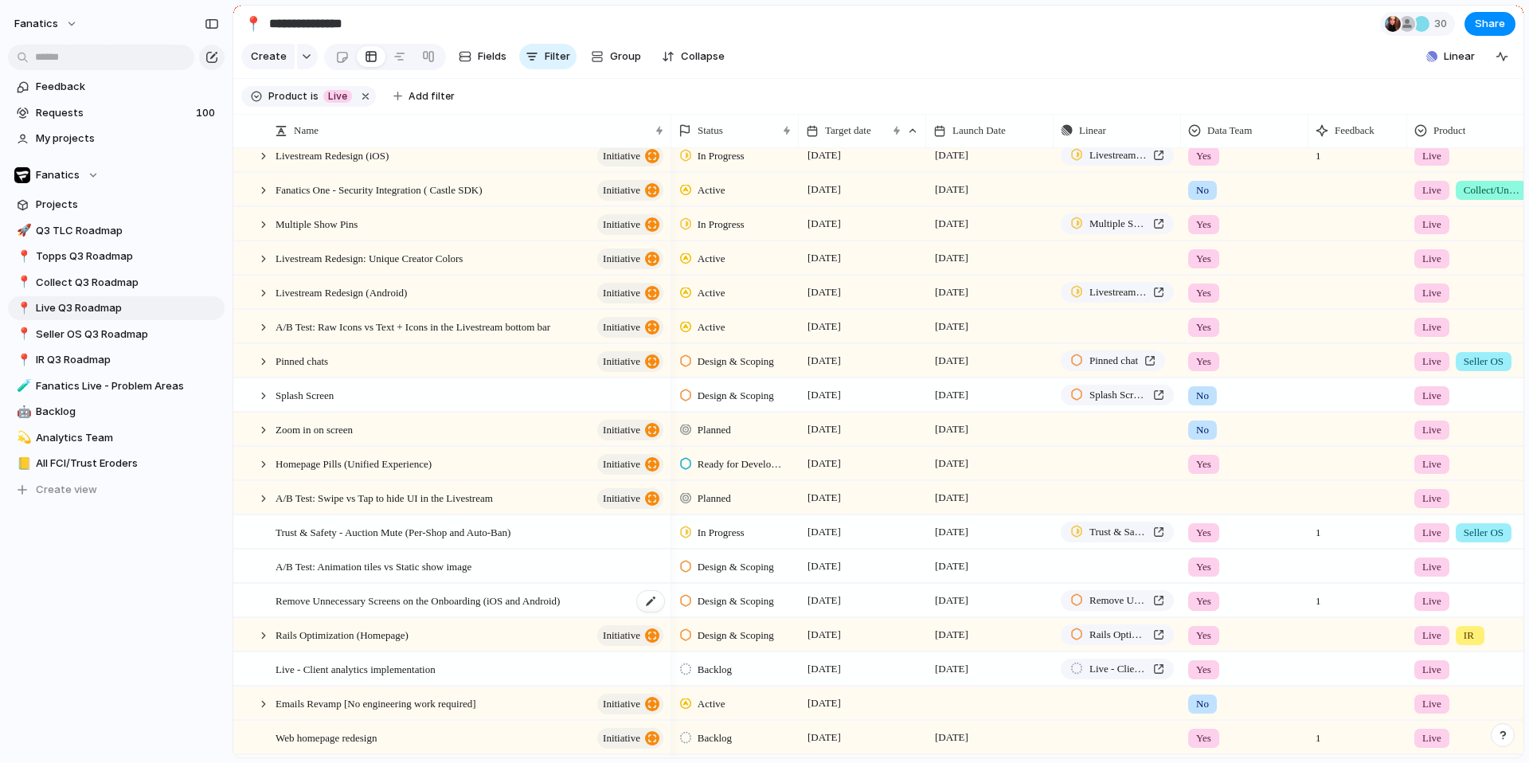
click at [357, 608] on span "Remove Unnecessary Screens on the Onboarding (iOS and Android)" at bounding box center [418, 600] width 284 height 18
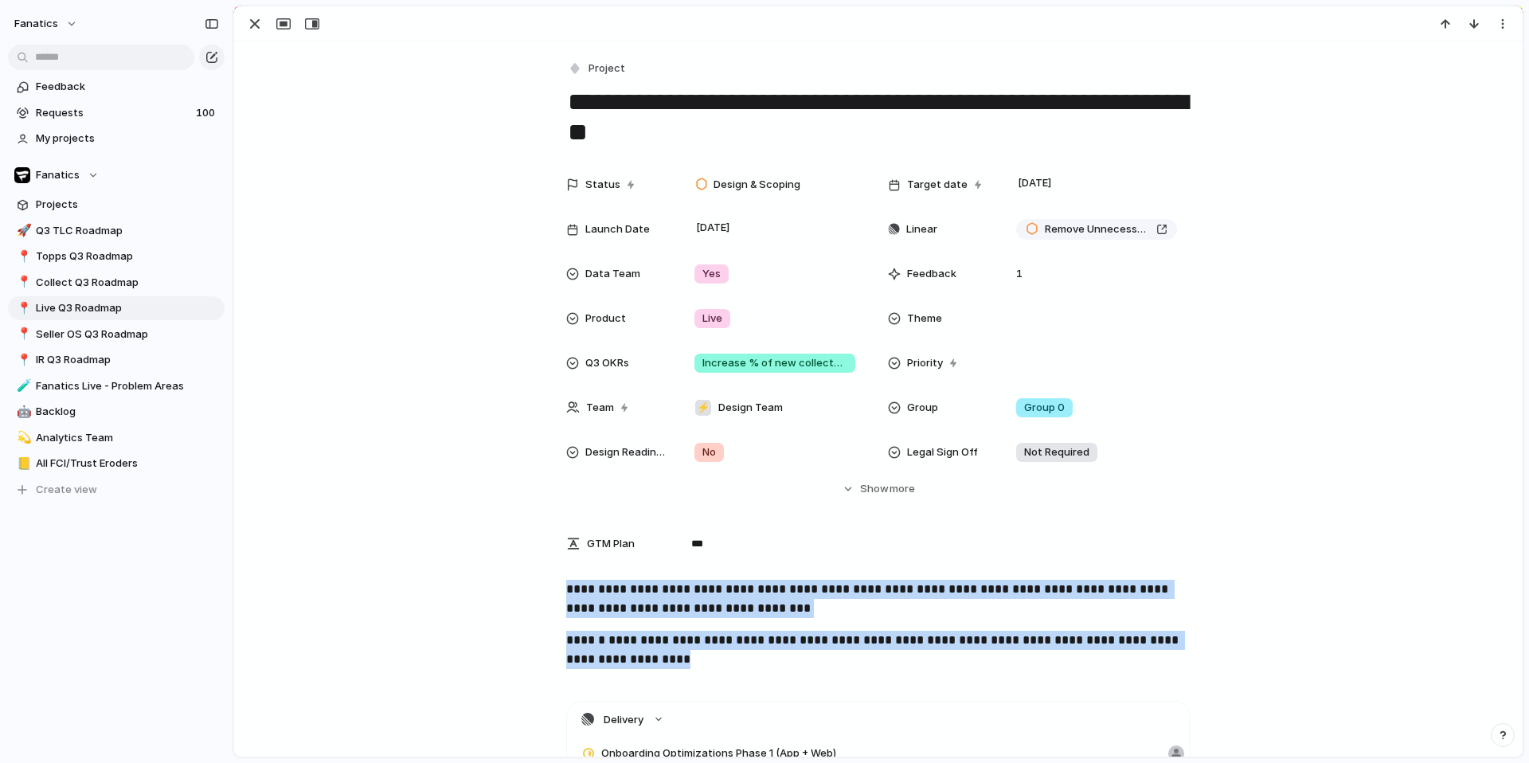
drag, startPoint x: 787, startPoint y: 667, endPoint x: 555, endPoint y: 590, distance: 244.2
click at [555, 590] on div "**********" at bounding box center [878, 631] width 1250 height 102
copy div "**********"
click at [251, 20] on div "button" at bounding box center [254, 23] width 19 height 19
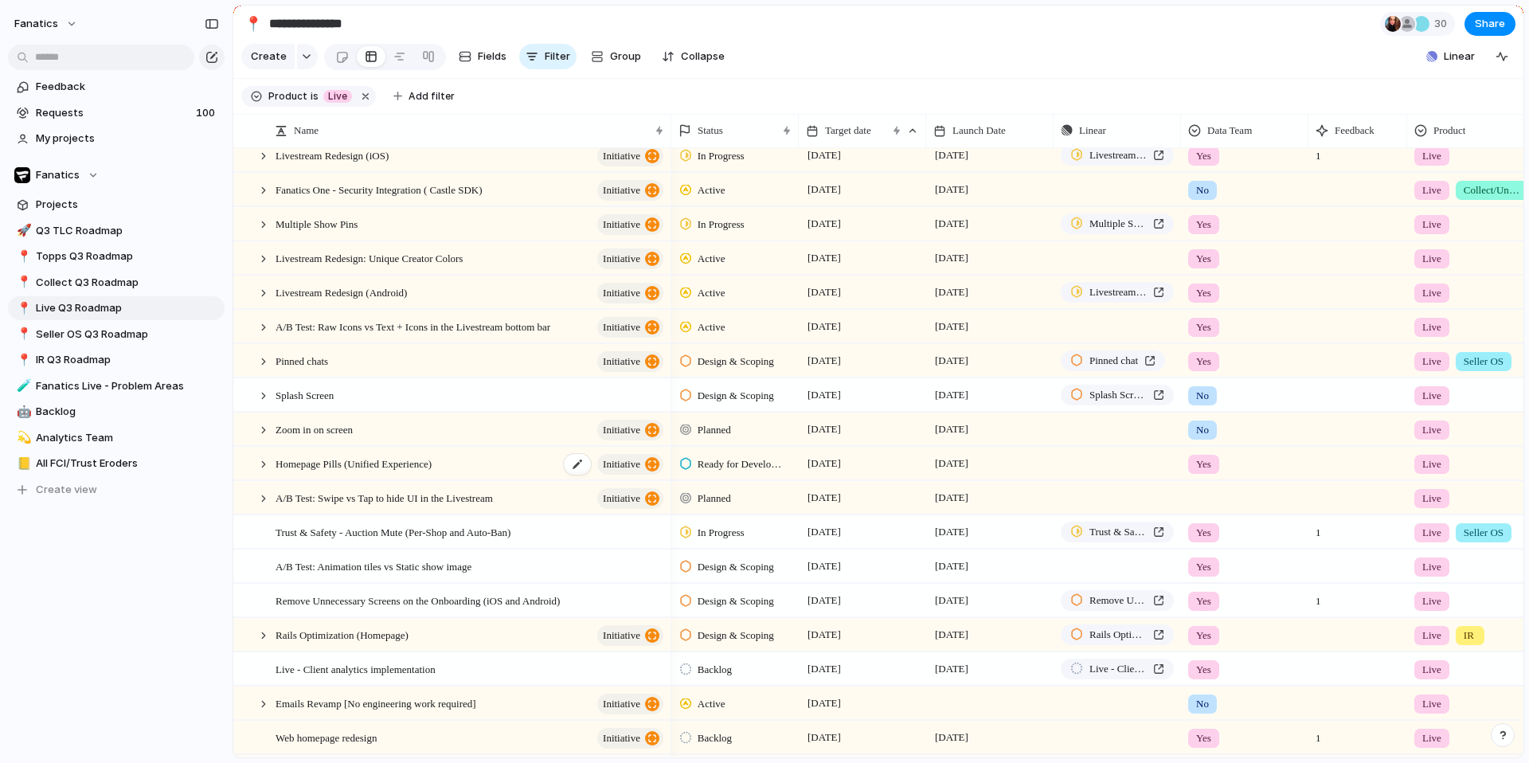
click at [389, 468] on span "Homepage Pills (Unified Experience)" at bounding box center [354, 463] width 156 height 18
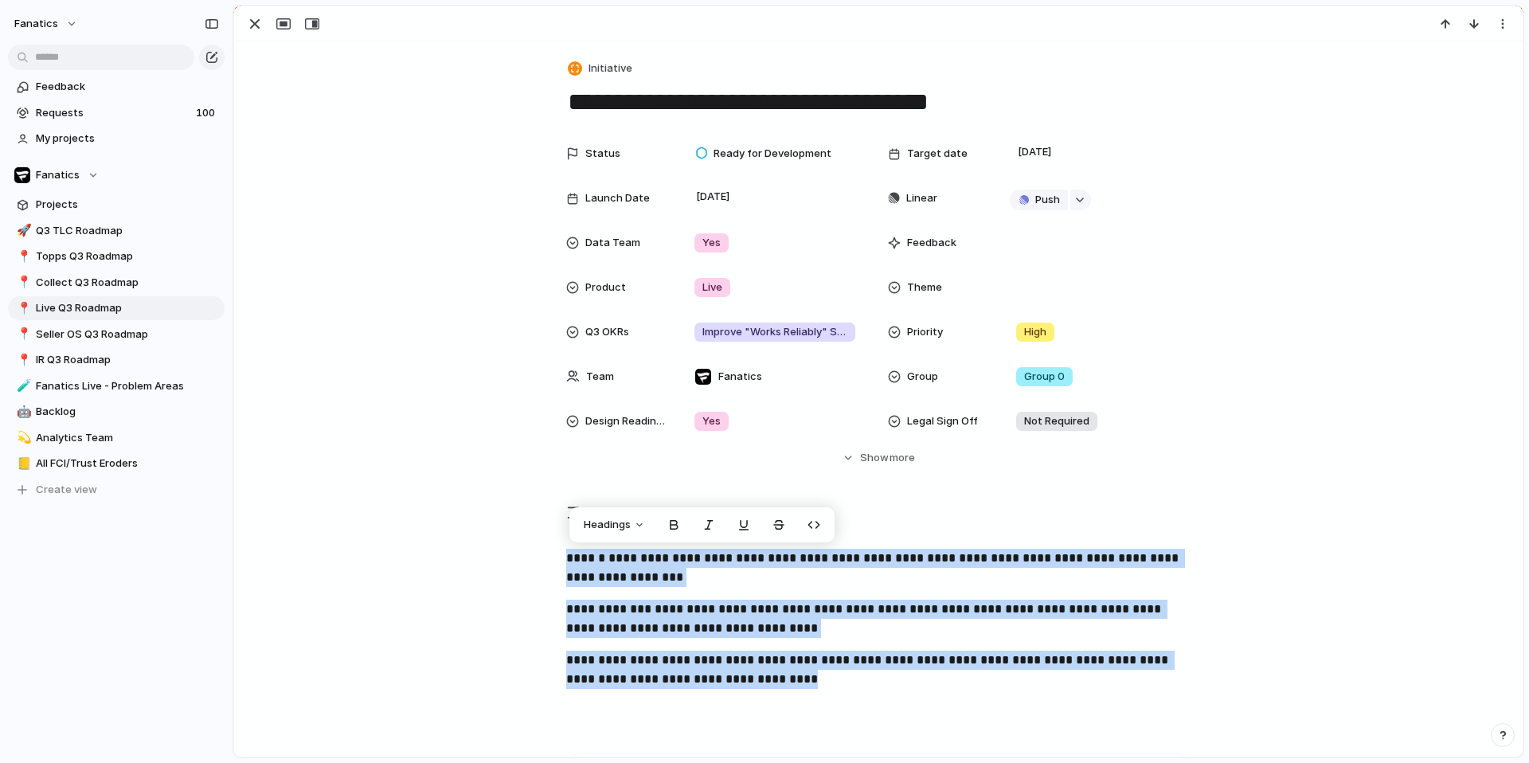
drag, startPoint x: 838, startPoint y: 681, endPoint x: 550, endPoint y: 548, distance: 316.7
click at [550, 549] on div "**********" at bounding box center [878, 641] width 1250 height 185
copy div "**********"
click at [253, 29] on div "button" at bounding box center [254, 23] width 19 height 19
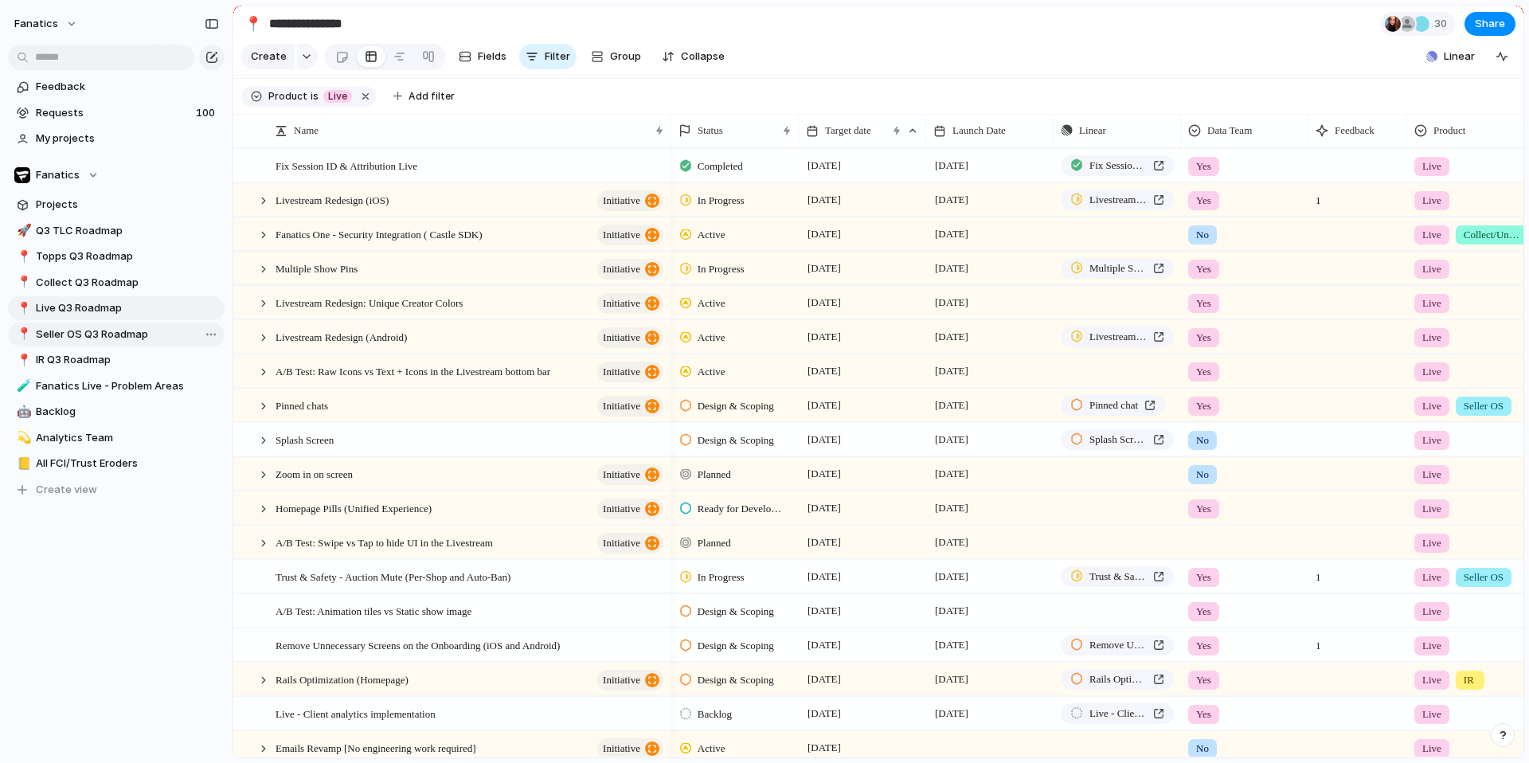
click at [79, 334] on span "Seller OS Q3 Roadmap" at bounding box center [127, 334] width 183 height 16
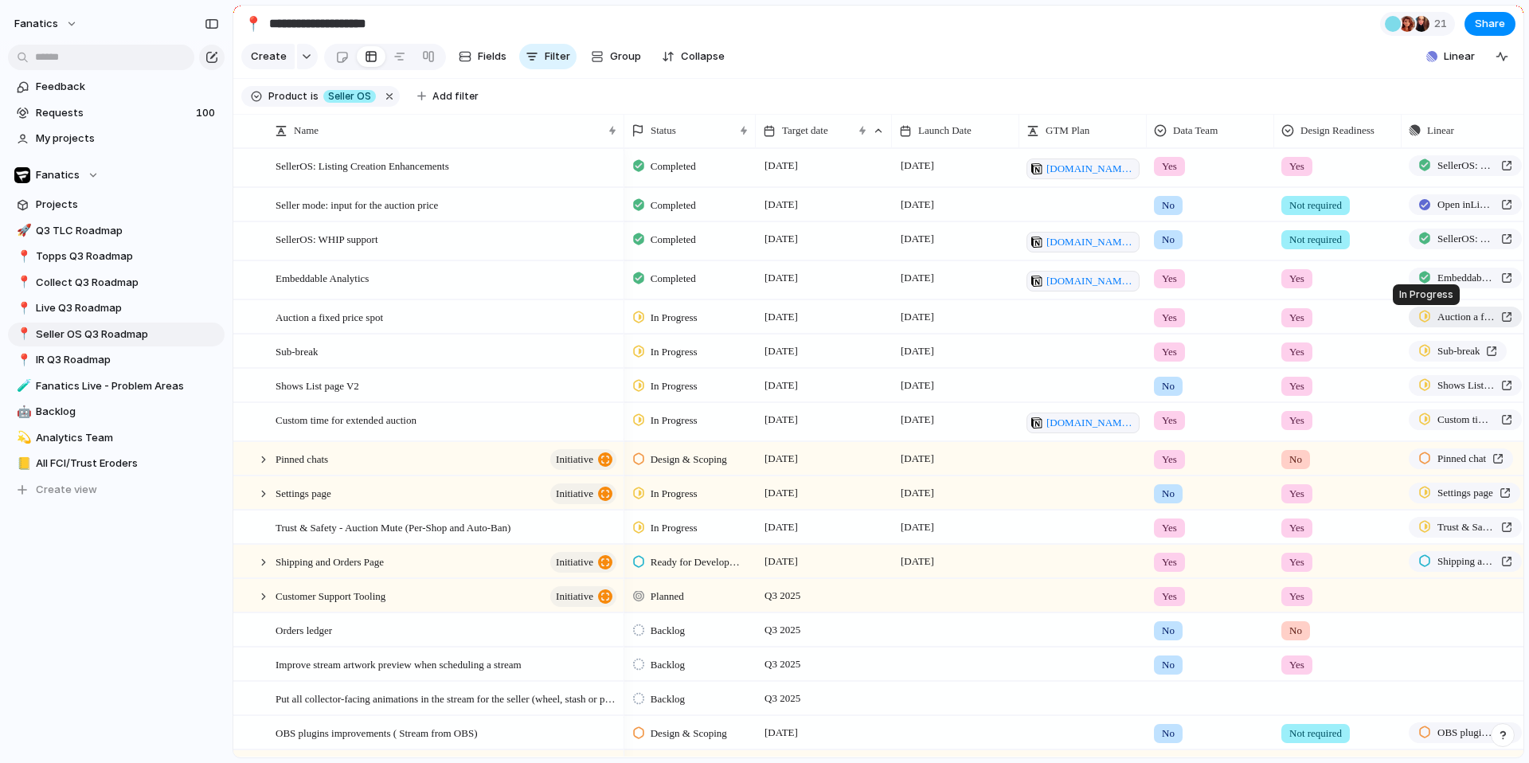
click at [1203, 311] on div at bounding box center [1424, 316] width 13 height 14
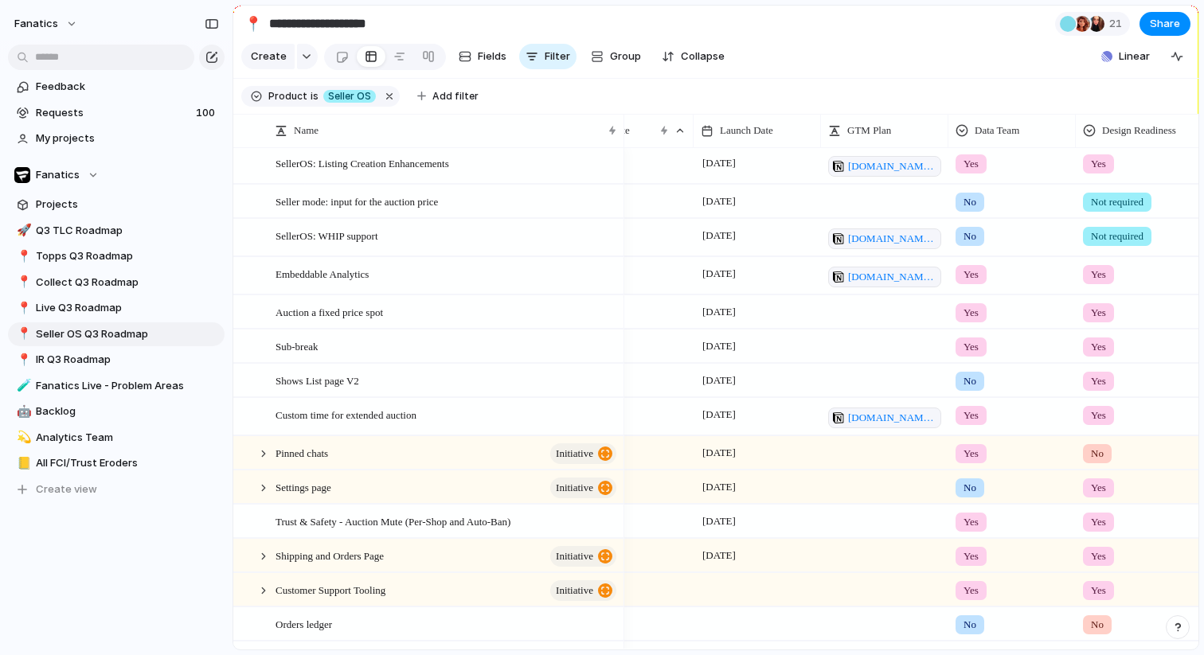
scroll to position [0, 264]
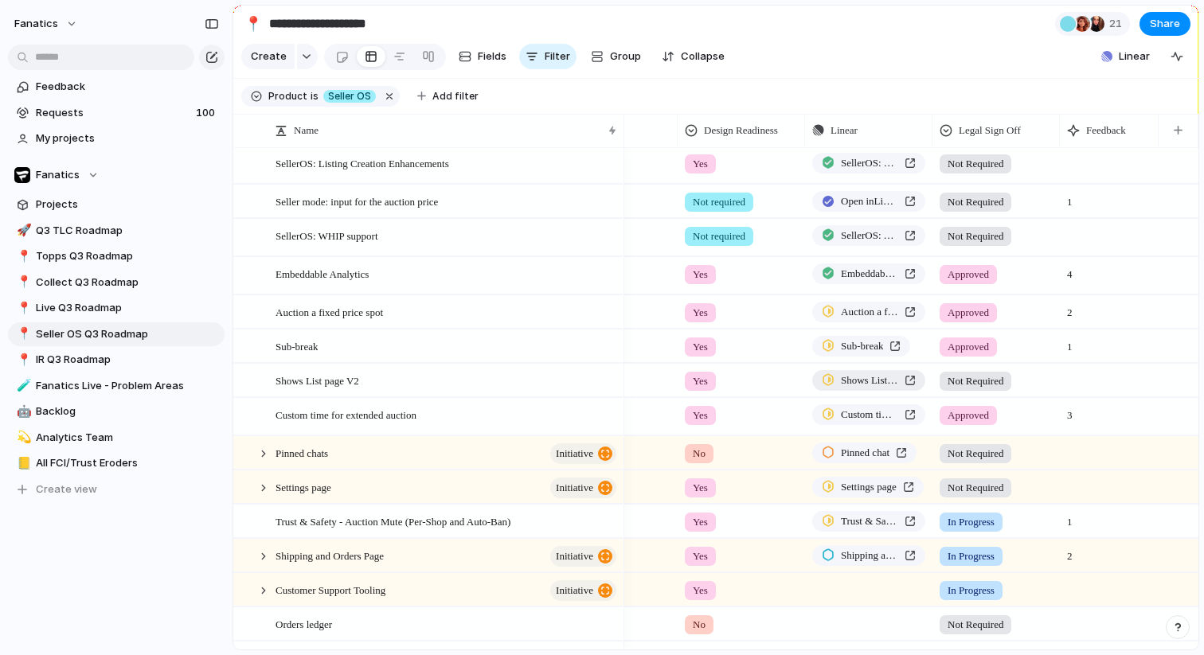
click at [889, 384] on span "Shows List page V2" at bounding box center [869, 381] width 57 height 16
click at [848, 349] on span "Sub-break" at bounding box center [862, 346] width 42 height 16
click at [846, 302] on link "Auction a fixed price spot" at bounding box center [868, 312] width 113 height 21
click at [887, 417] on span "Custom time for extended auction" at bounding box center [869, 415] width 57 height 16
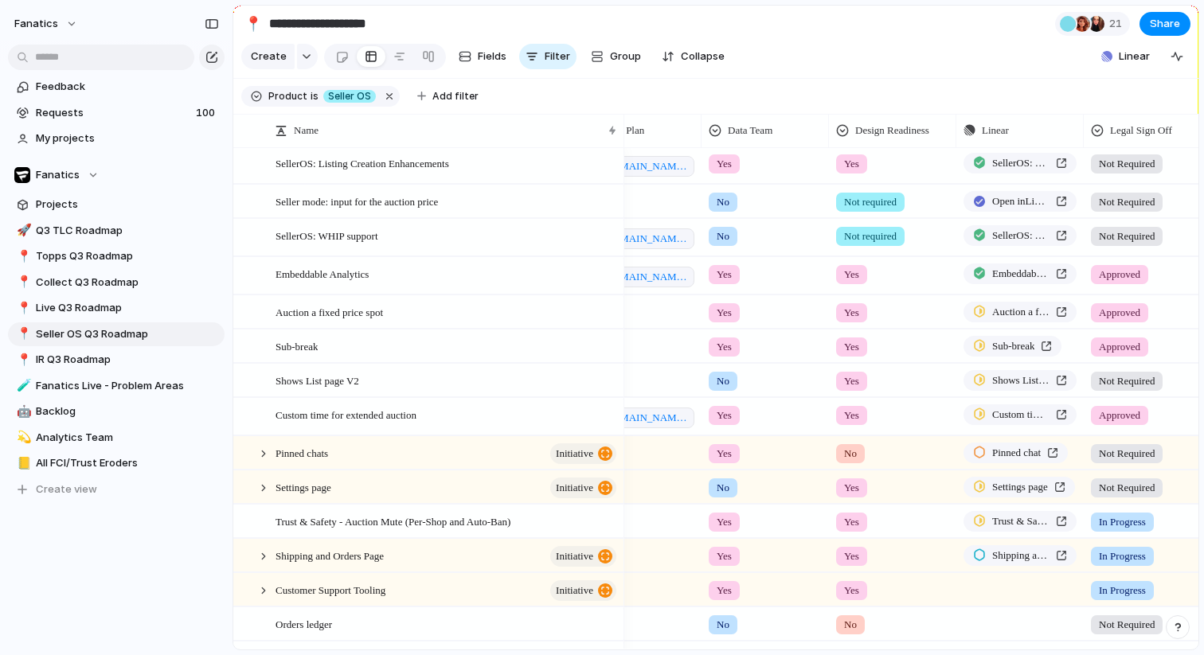
scroll to position [0, 152]
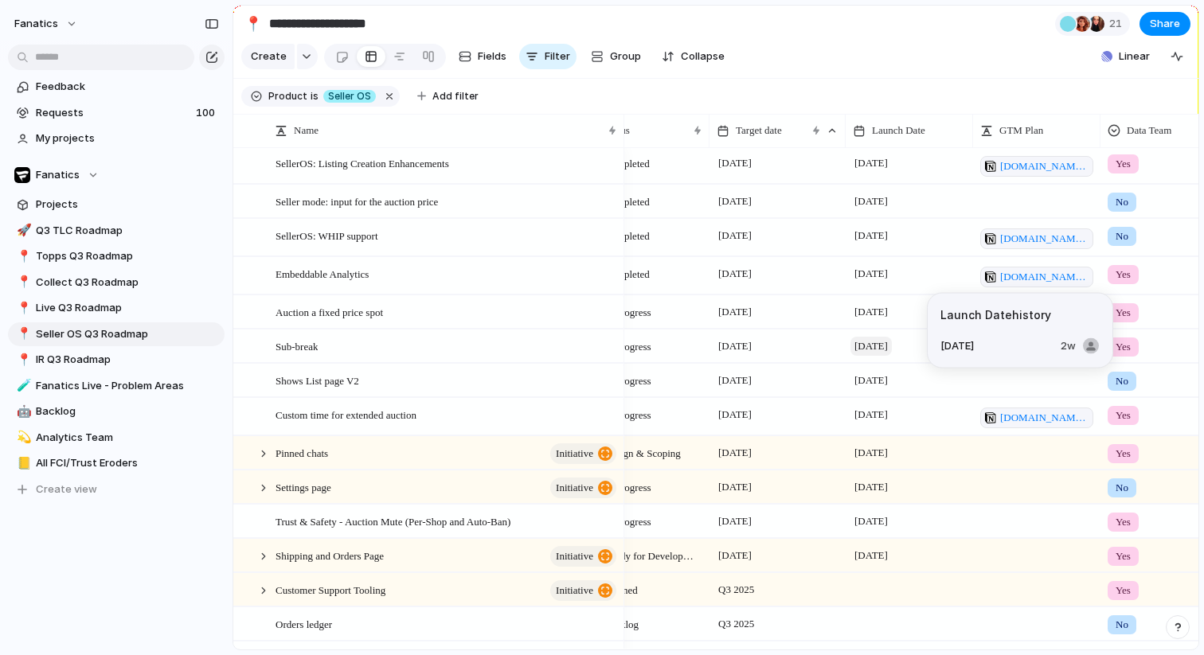
click at [875, 354] on span "[DATE]" at bounding box center [870, 346] width 41 height 19
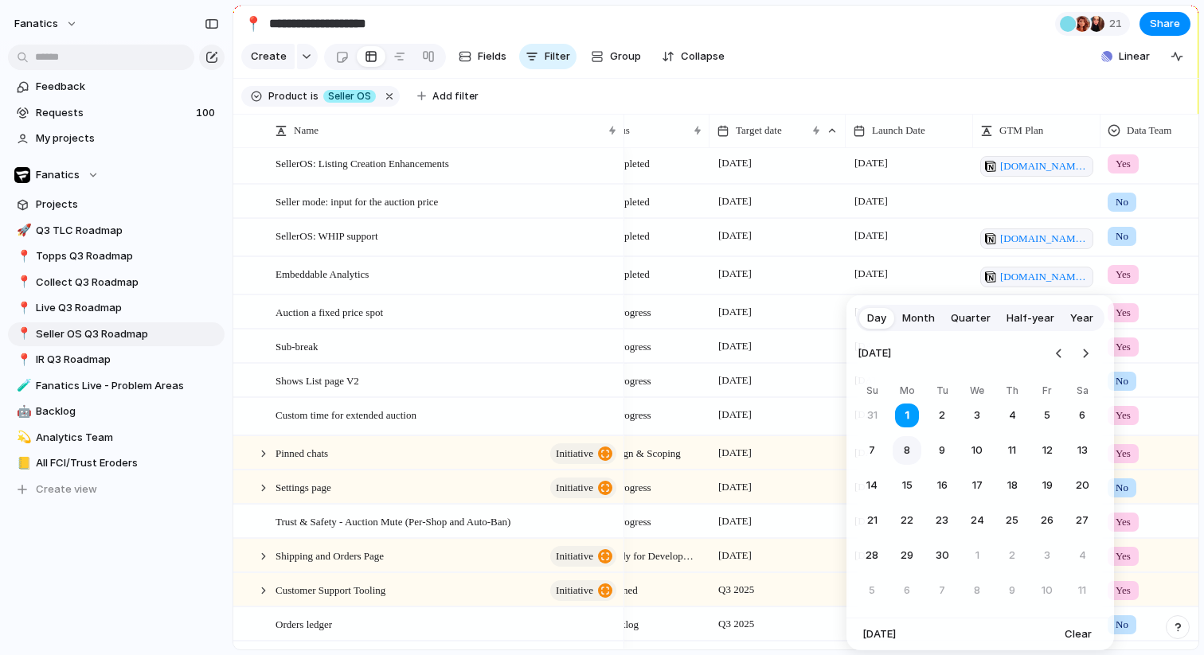
click at [902, 444] on button "8" at bounding box center [907, 450] width 29 height 29
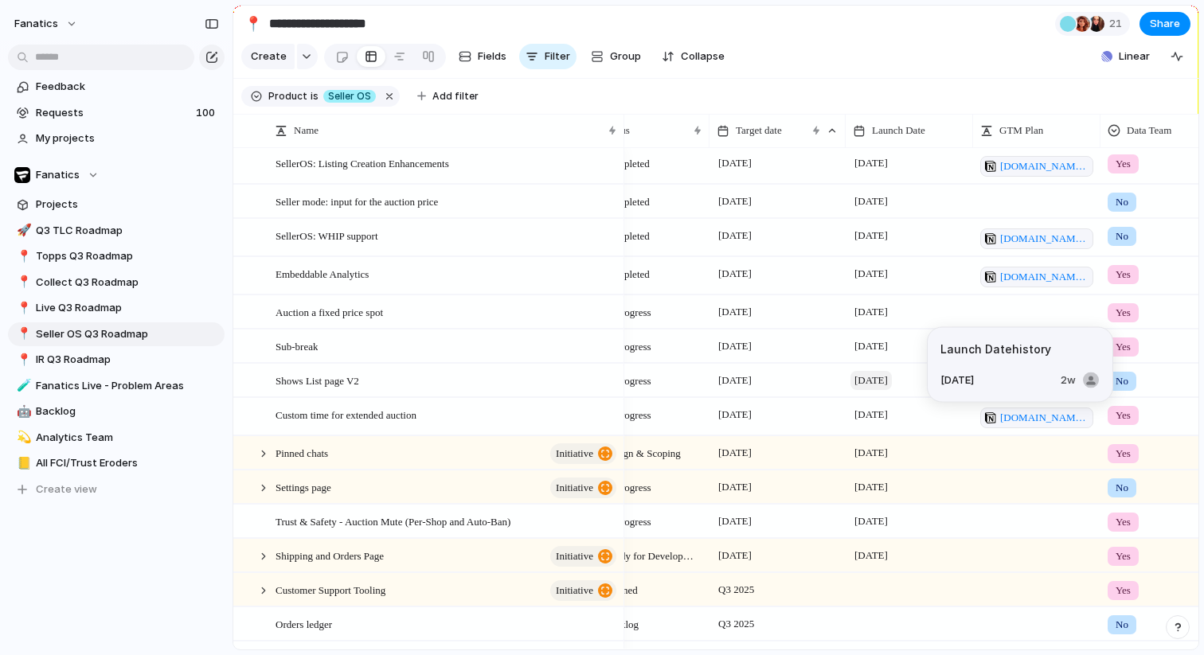
click at [873, 385] on span "[DATE]" at bounding box center [870, 380] width 41 height 19
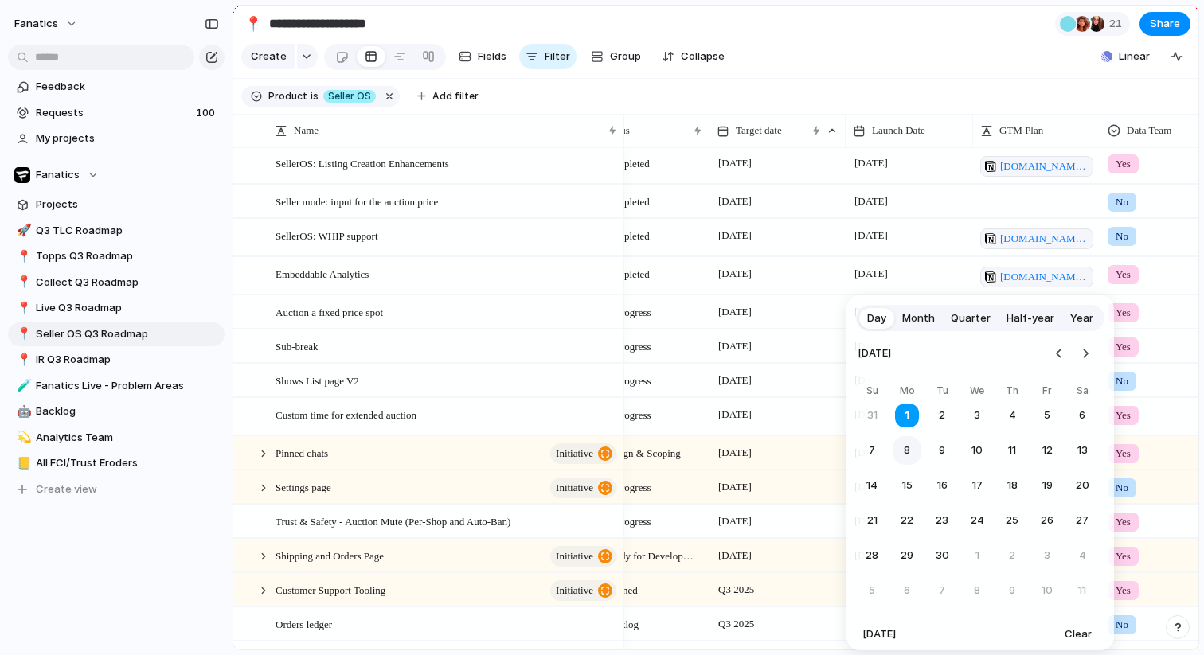
click at [903, 453] on button "8" at bounding box center [907, 450] width 29 height 29
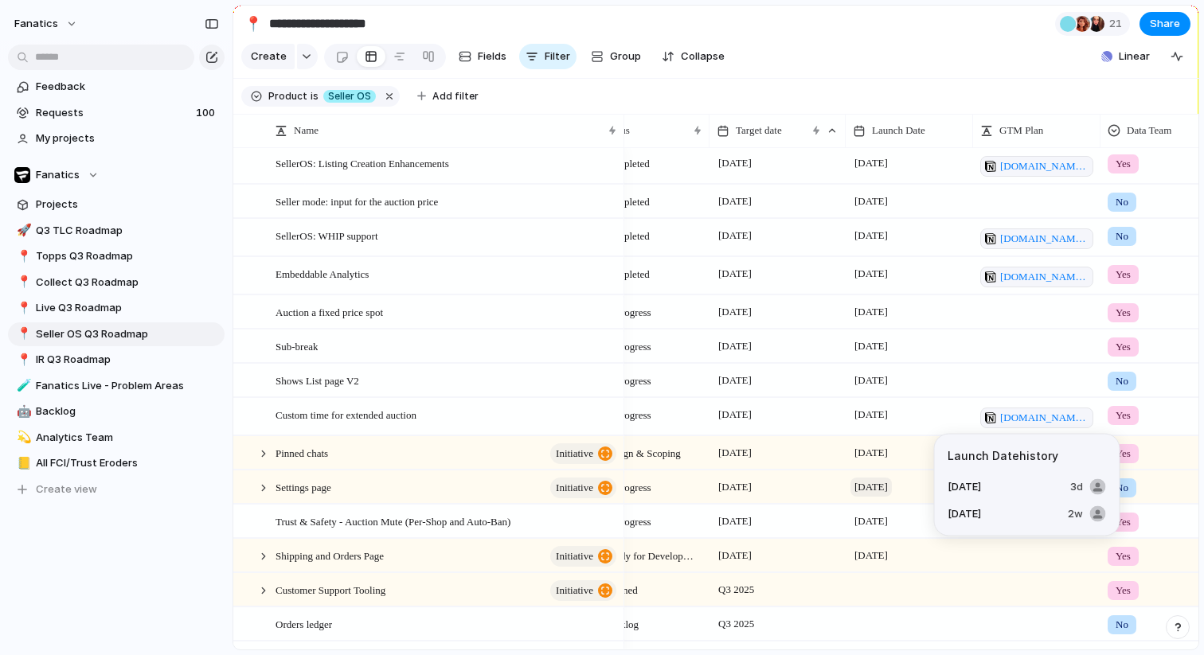
click at [884, 490] on span "[DATE]" at bounding box center [870, 487] width 41 height 19
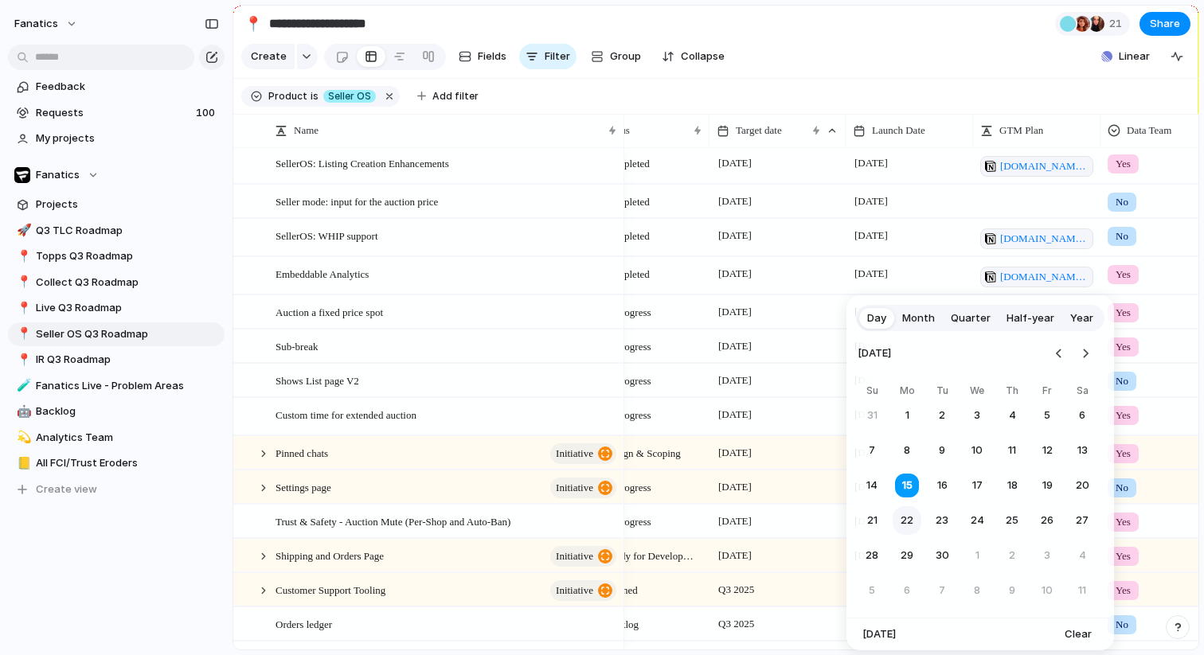
click at [904, 515] on button "22" at bounding box center [907, 520] width 29 height 29
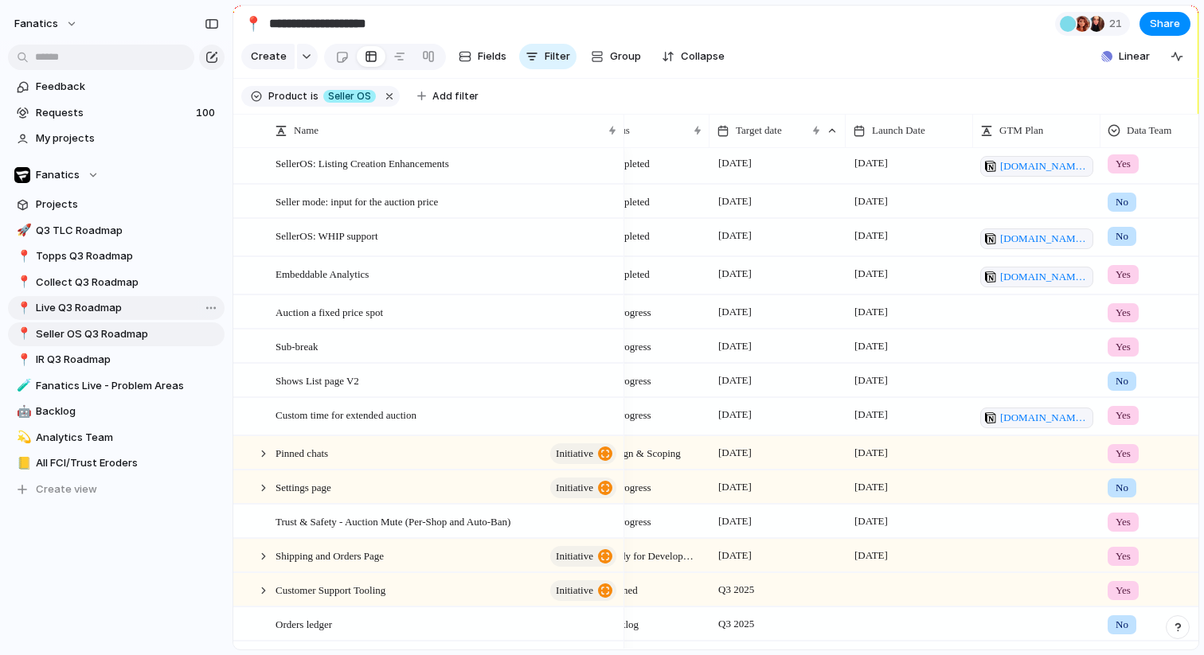
click at [89, 301] on span "Live Q3 Roadmap" at bounding box center [127, 308] width 183 height 16
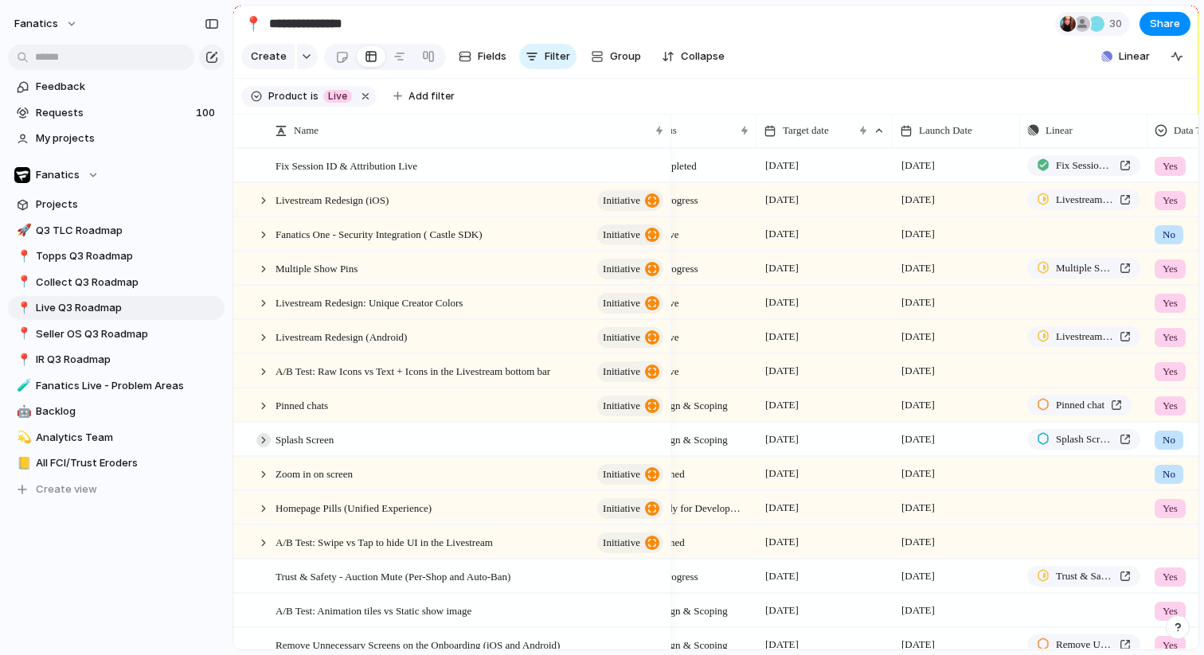
click at [264, 443] on div at bounding box center [263, 440] width 14 height 14
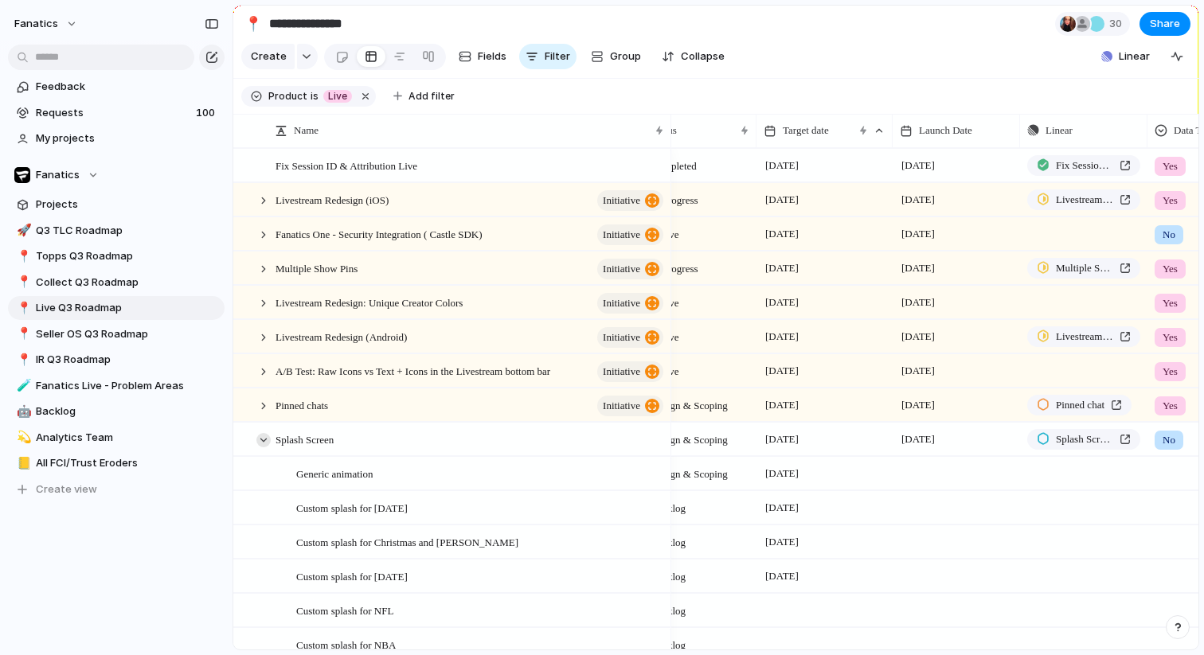
click at [264, 443] on div at bounding box center [263, 440] width 14 height 14
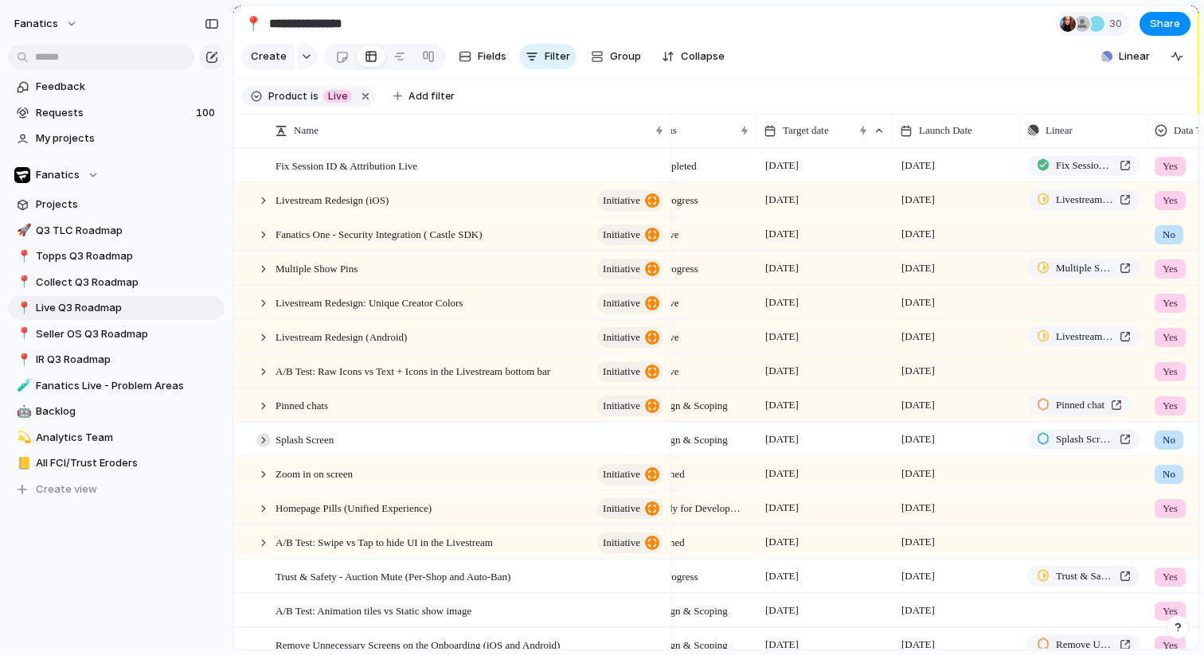
click at [264, 443] on div at bounding box center [263, 440] width 14 height 14
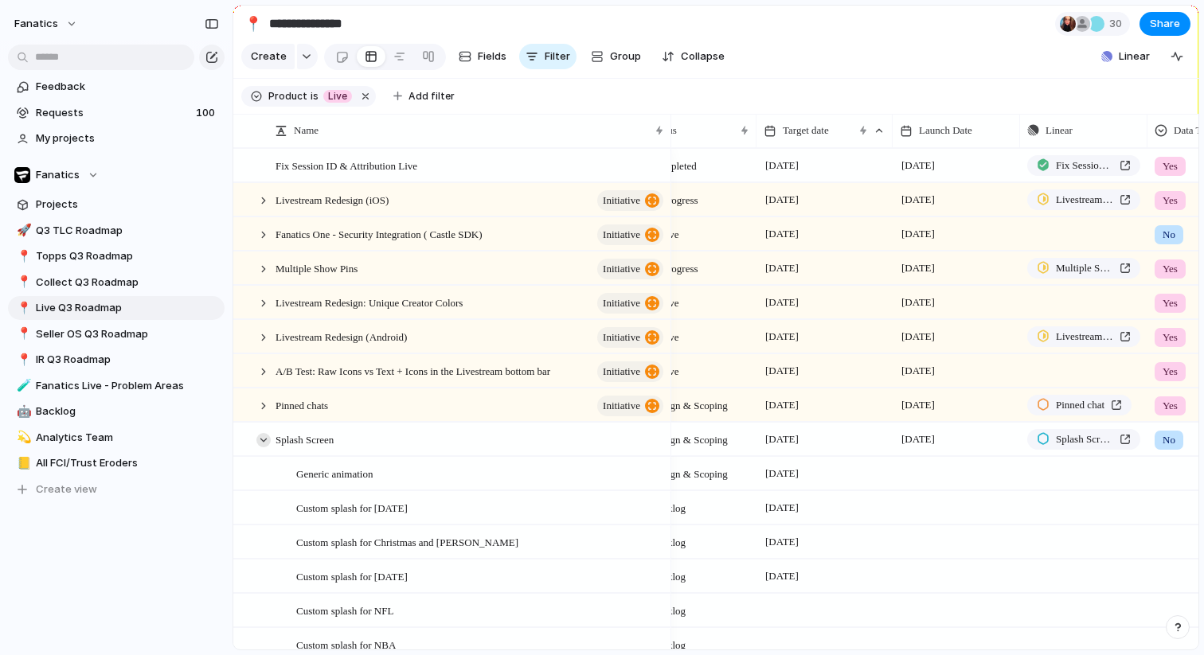
click at [258, 438] on div at bounding box center [263, 440] width 14 height 14
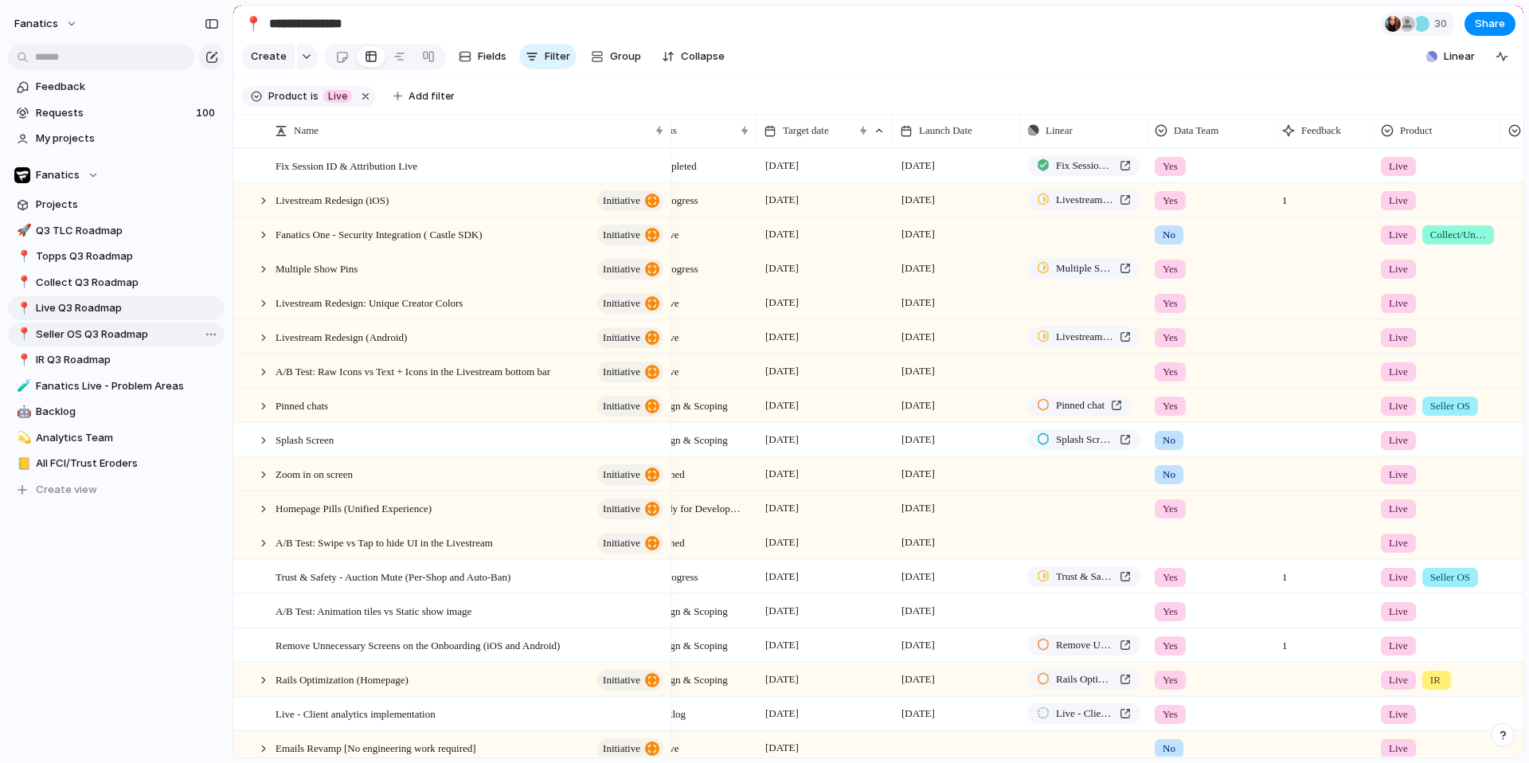
click at [89, 335] on span "Seller OS Q3 Roadmap" at bounding box center [127, 334] width 183 height 16
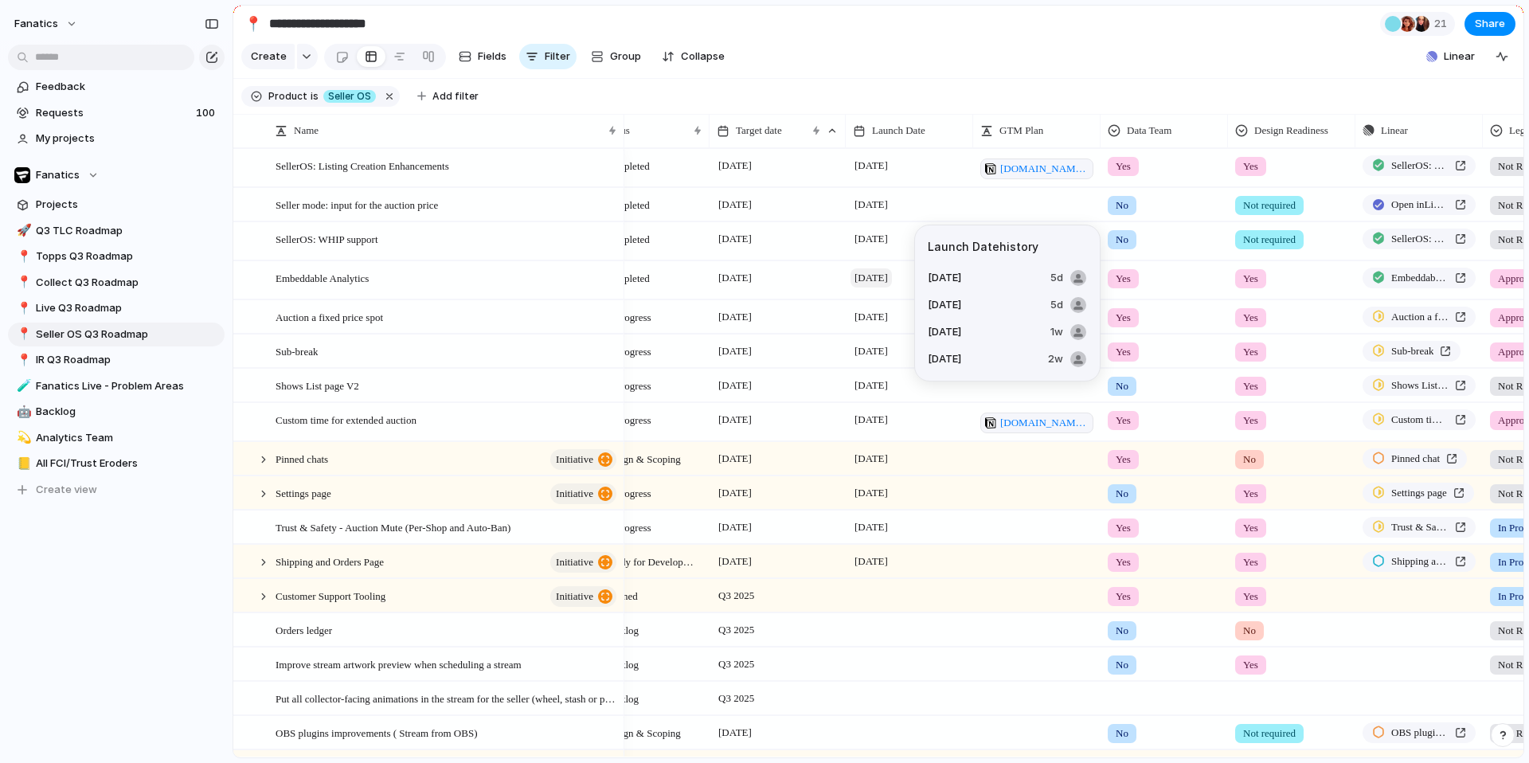
click at [879, 274] on span "[DATE]" at bounding box center [870, 277] width 41 height 19
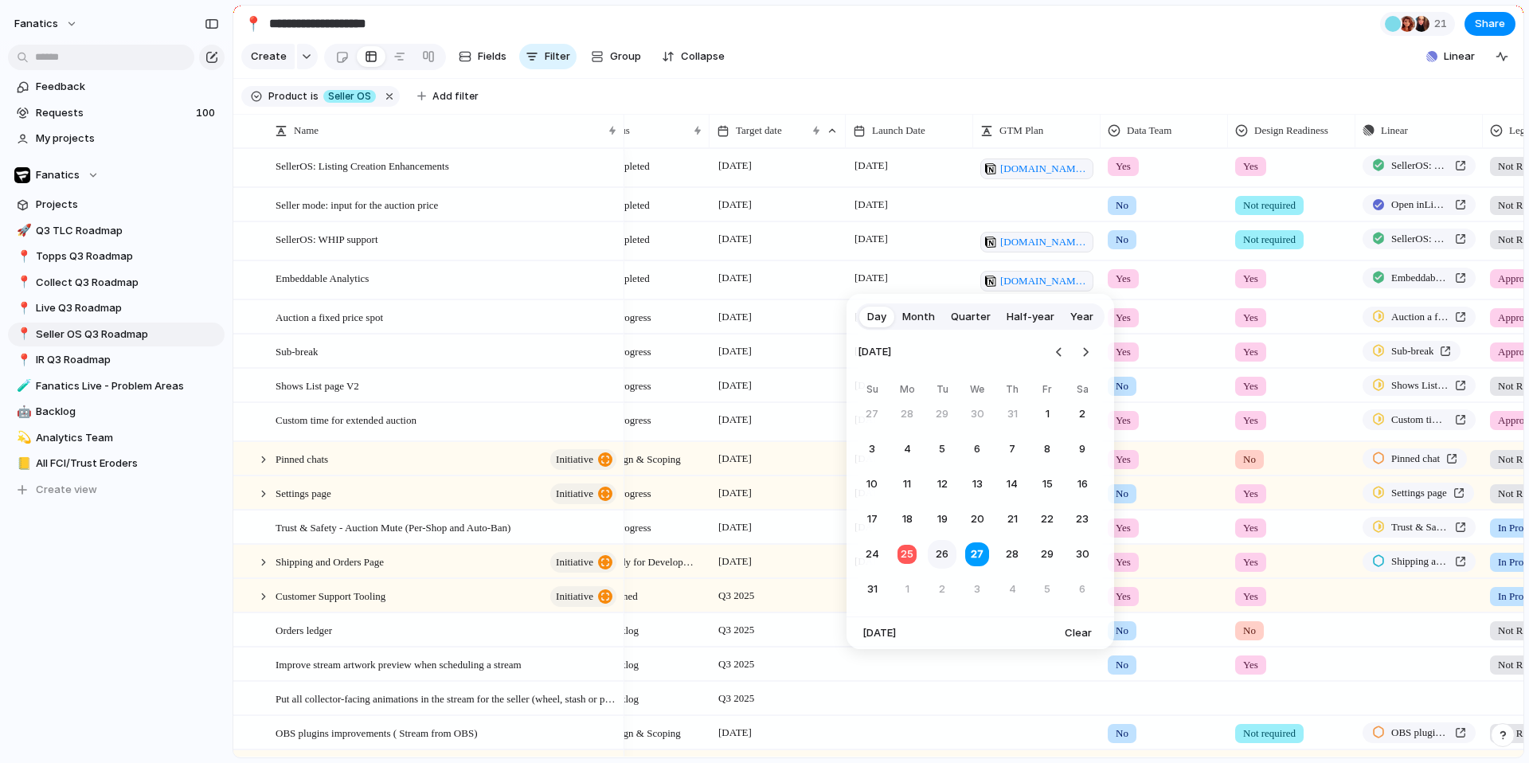
click at [944, 561] on button "26" at bounding box center [942, 554] width 29 height 29
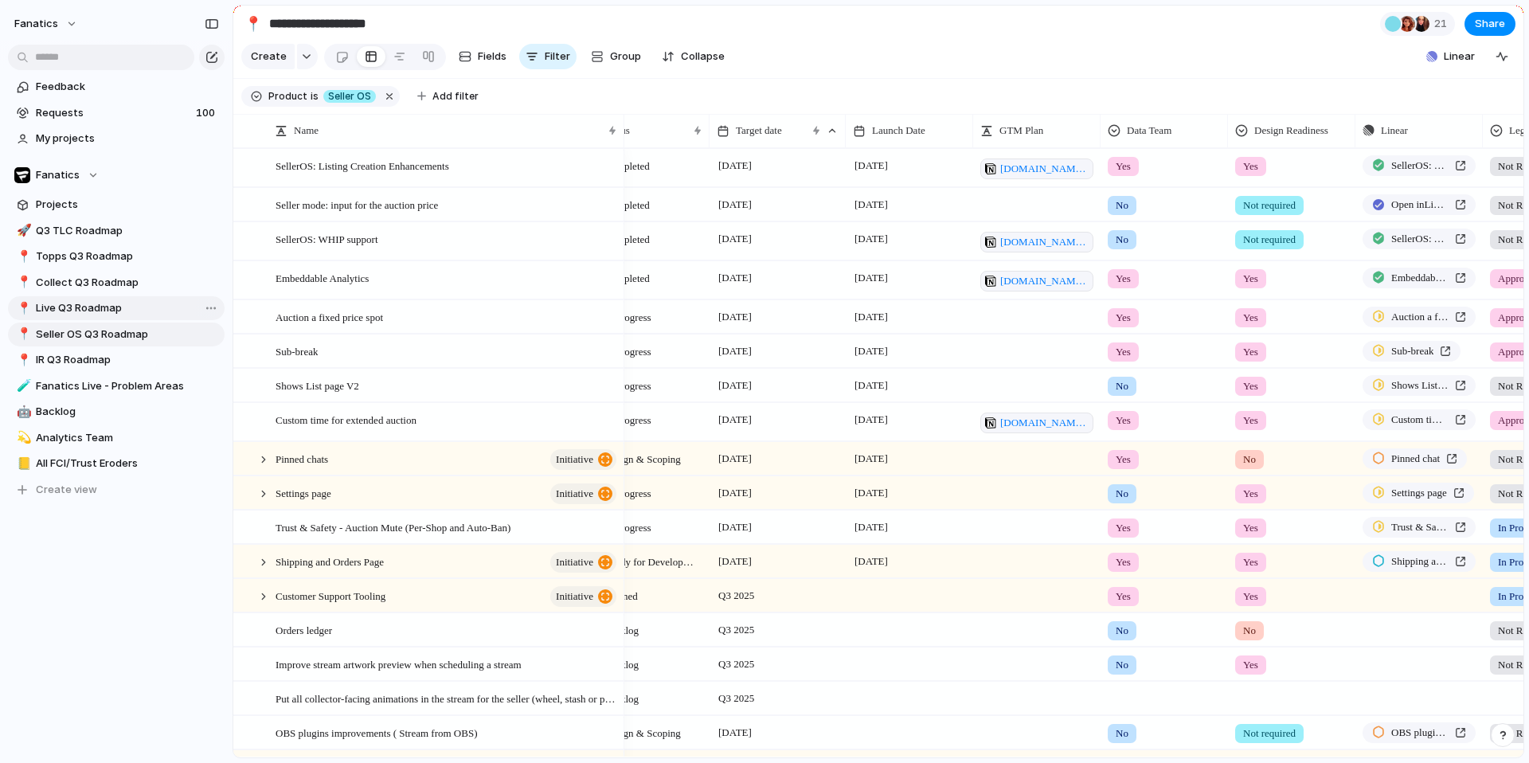
click at [92, 308] on span "Live Q3 Roadmap" at bounding box center [127, 308] width 183 height 16
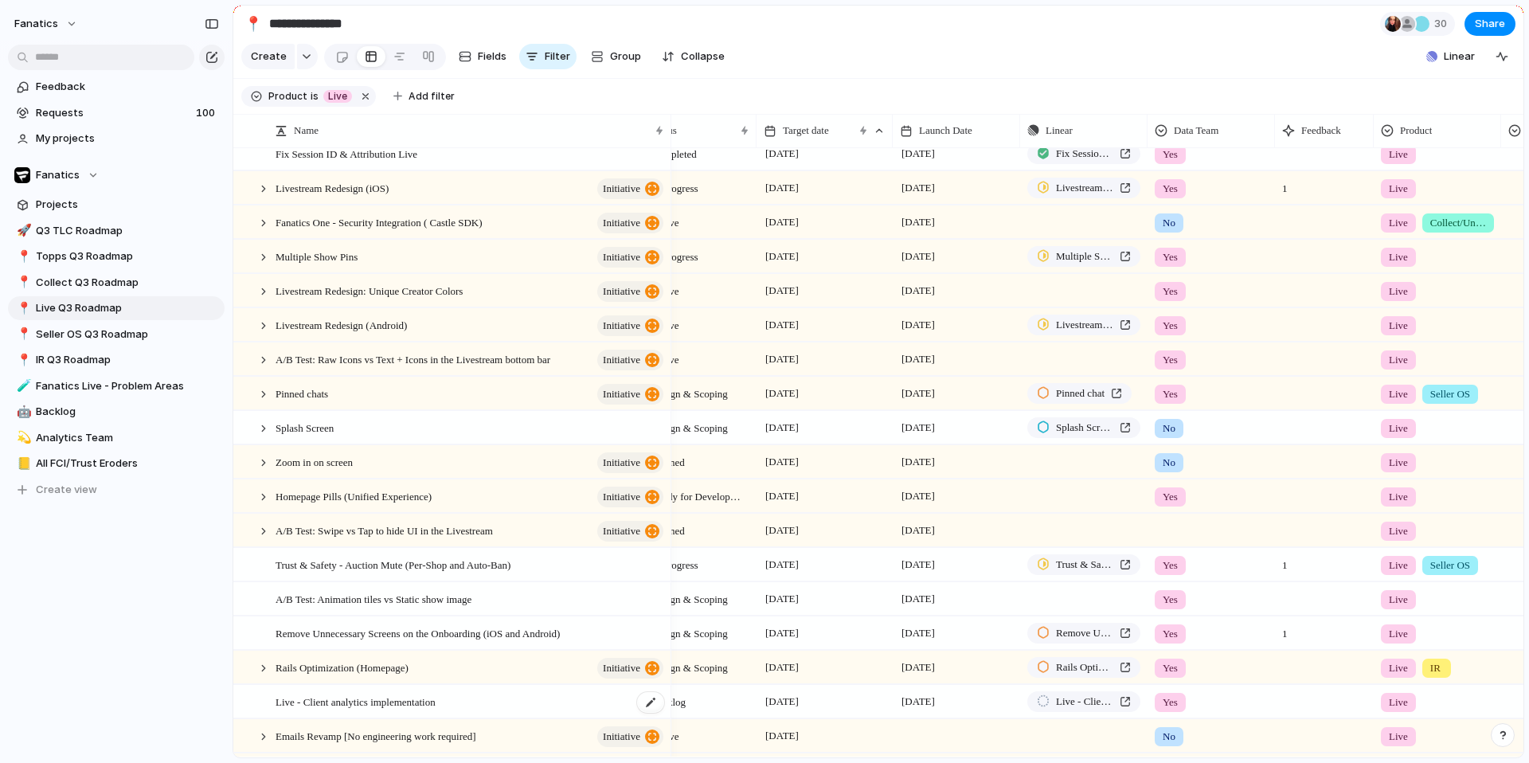
scroll to position [10, 0]
click at [88, 337] on span "Seller OS Q3 Roadmap" at bounding box center [127, 334] width 183 height 16
type input "**********"
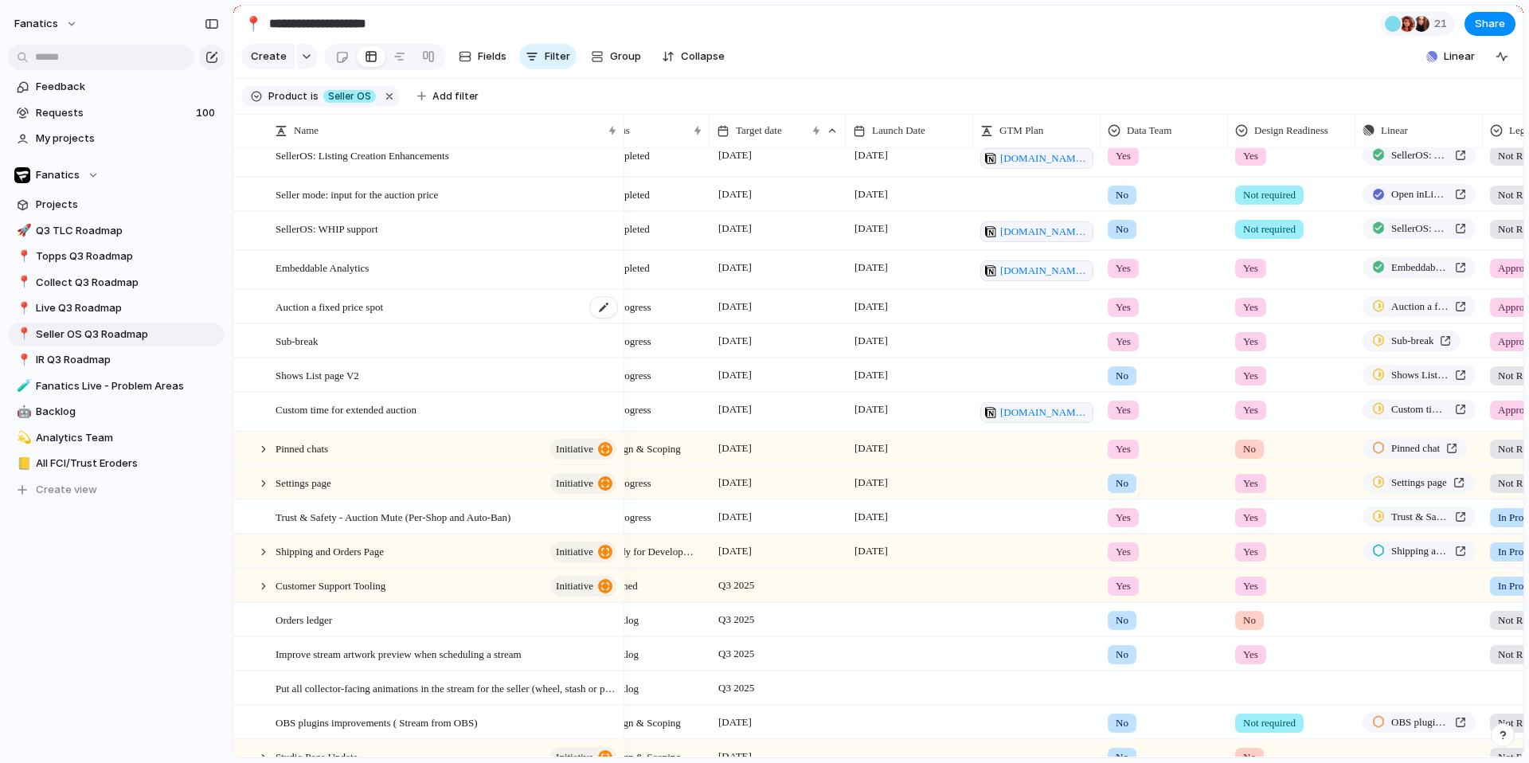
click at [362, 311] on span "Auction a fixed price spot" at bounding box center [329, 306] width 107 height 18
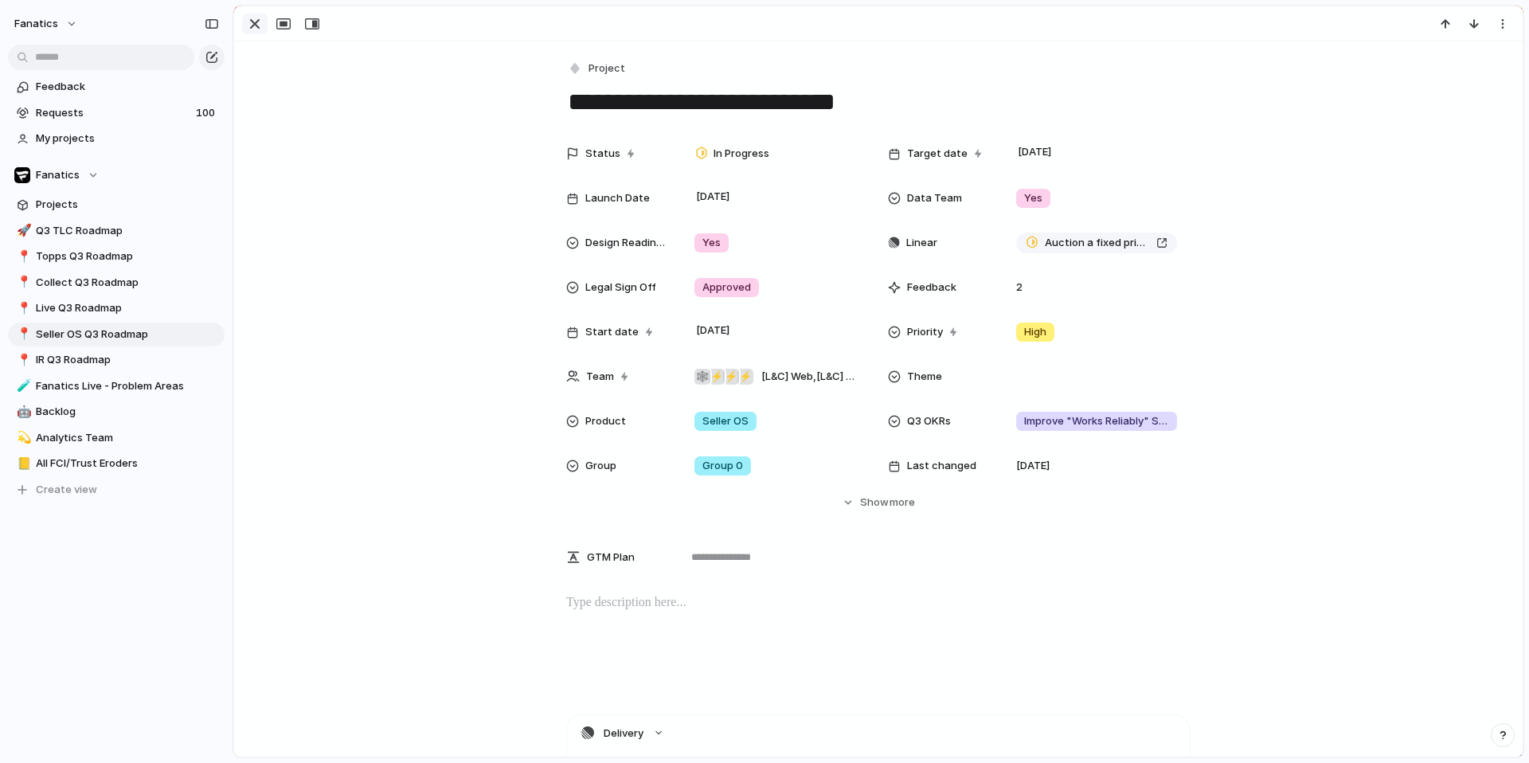
click at [255, 18] on div "button" at bounding box center [254, 23] width 19 height 19
